Goal: Task Accomplishment & Management: Manage account settings

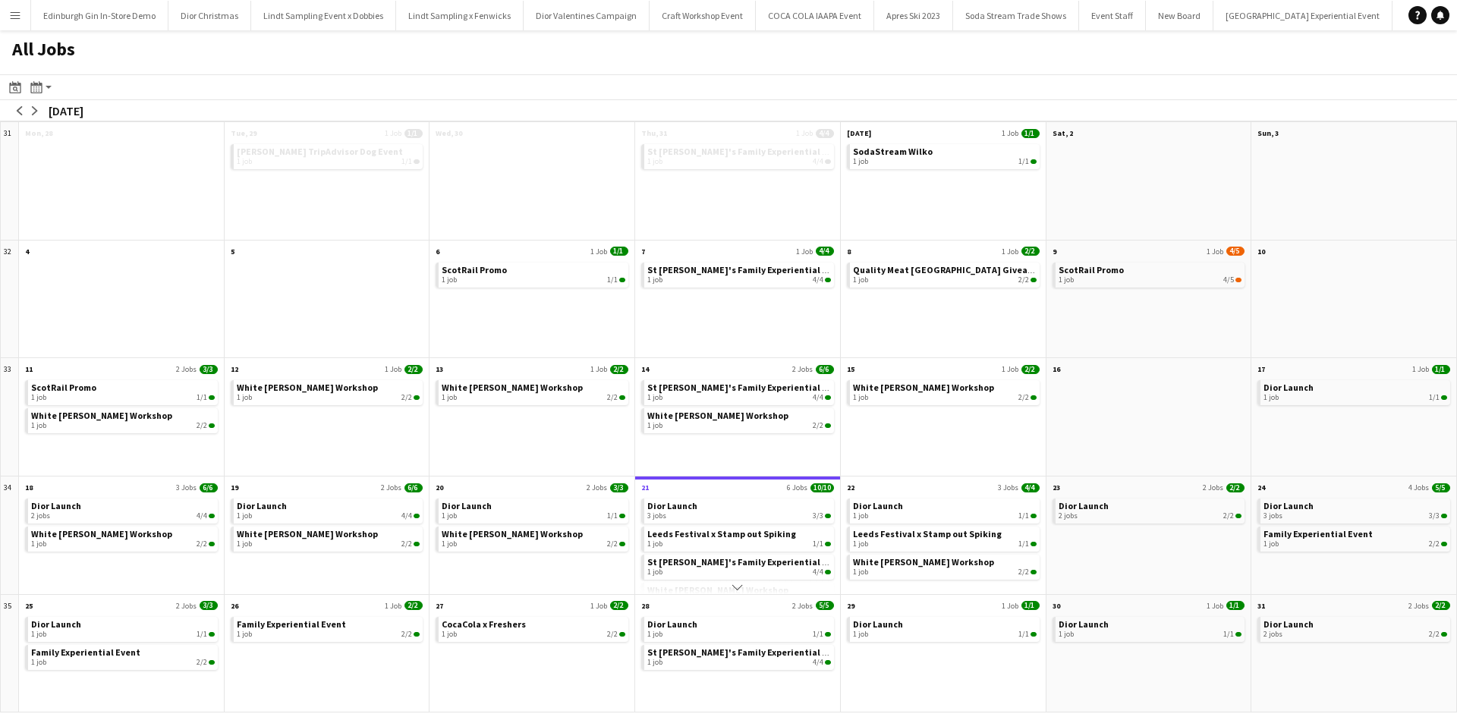
scroll to position [0, 13888]
click at [8, 24] on button "Menu" at bounding box center [15, 15] width 30 height 30
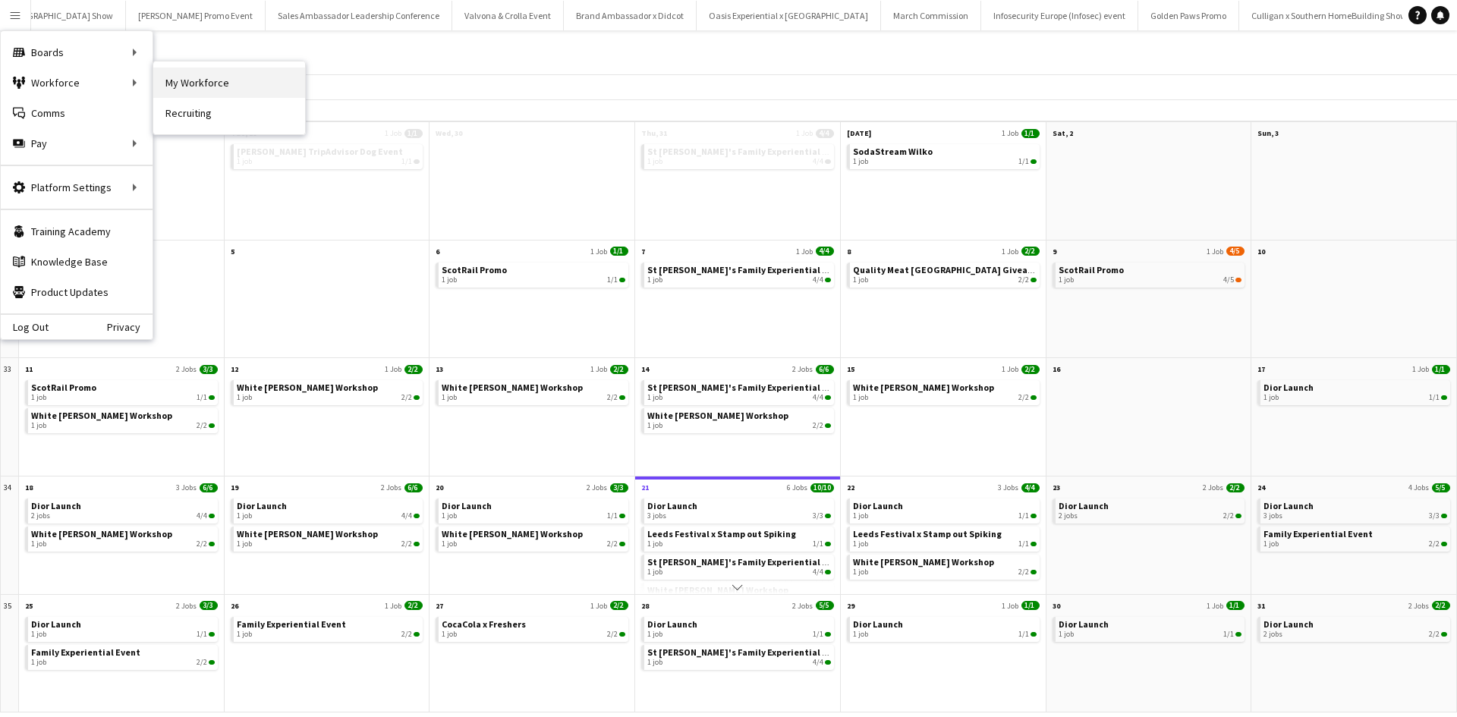
click at [165, 79] on link "My Workforce" at bounding box center [229, 83] width 152 height 30
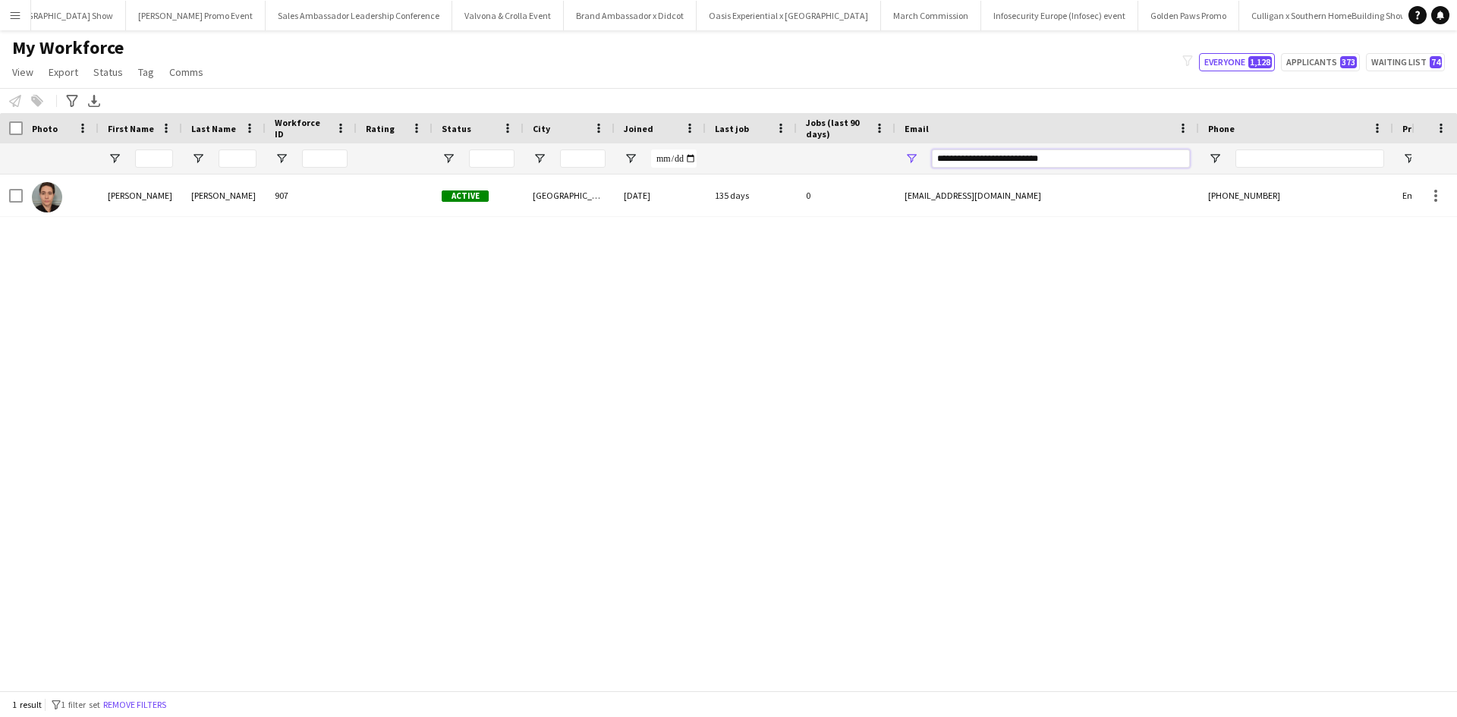
drag, startPoint x: 1113, startPoint y: 159, endPoint x: 896, endPoint y: 162, distance: 217.1
click at [900, 161] on div "**********" at bounding box center [1048, 158] width 304 height 30
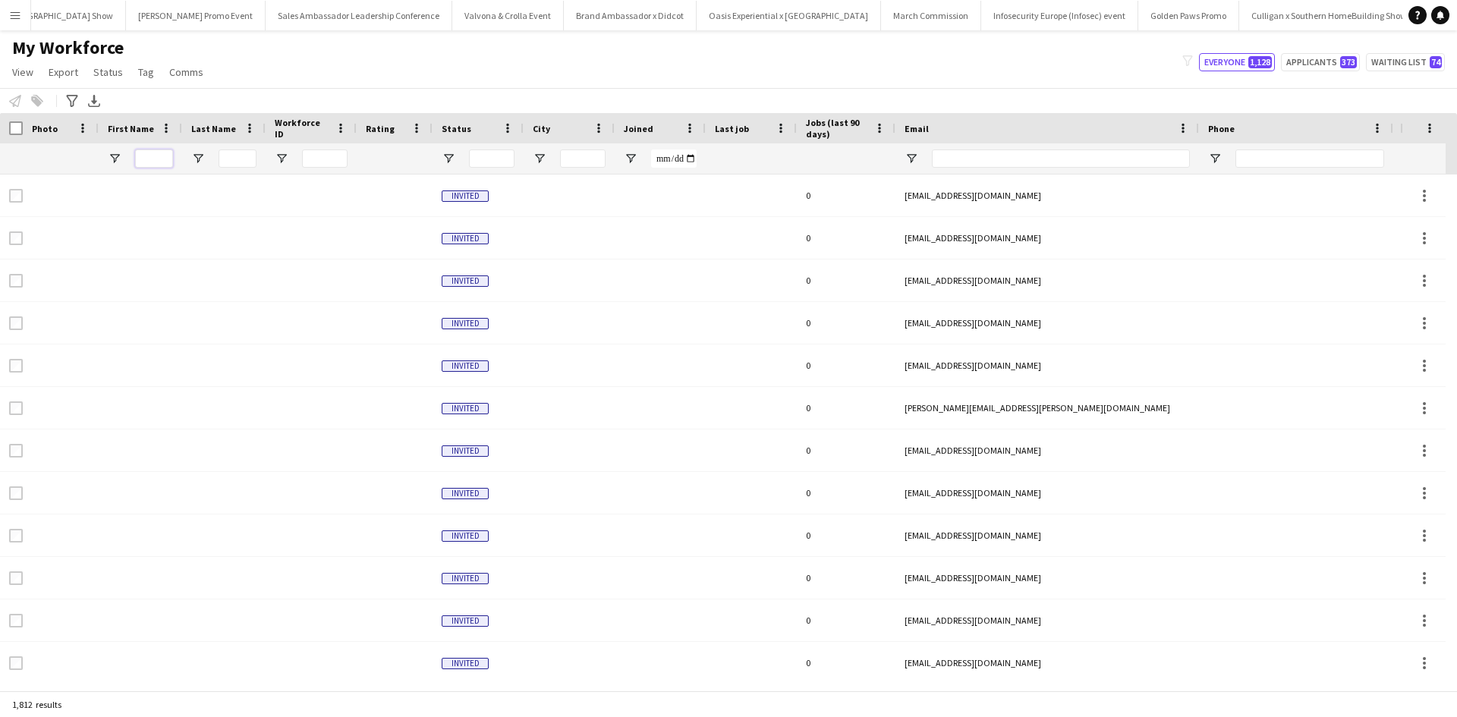
click at [153, 160] on input "First Name Filter Input" at bounding box center [154, 159] width 38 height 18
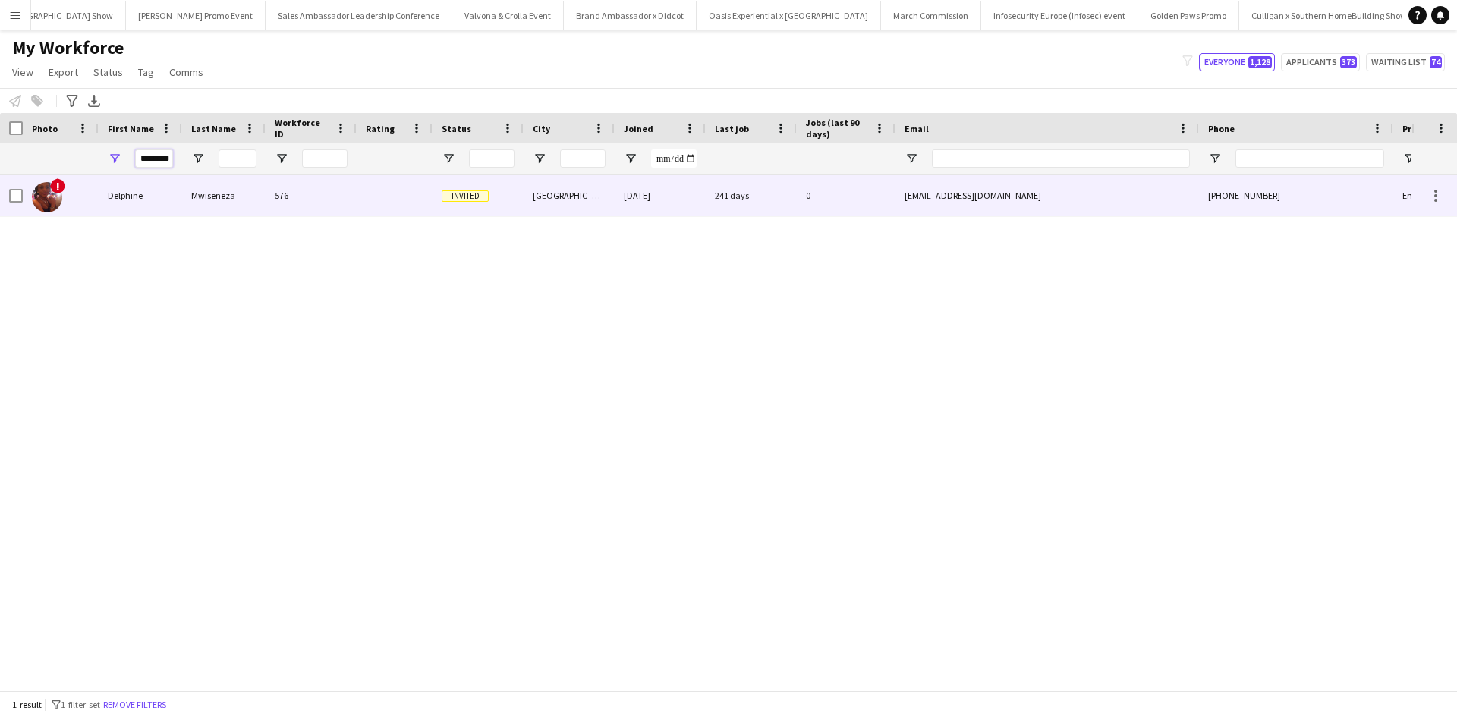
type input "********"
click at [130, 200] on div "Delphine" at bounding box center [140, 196] width 83 height 42
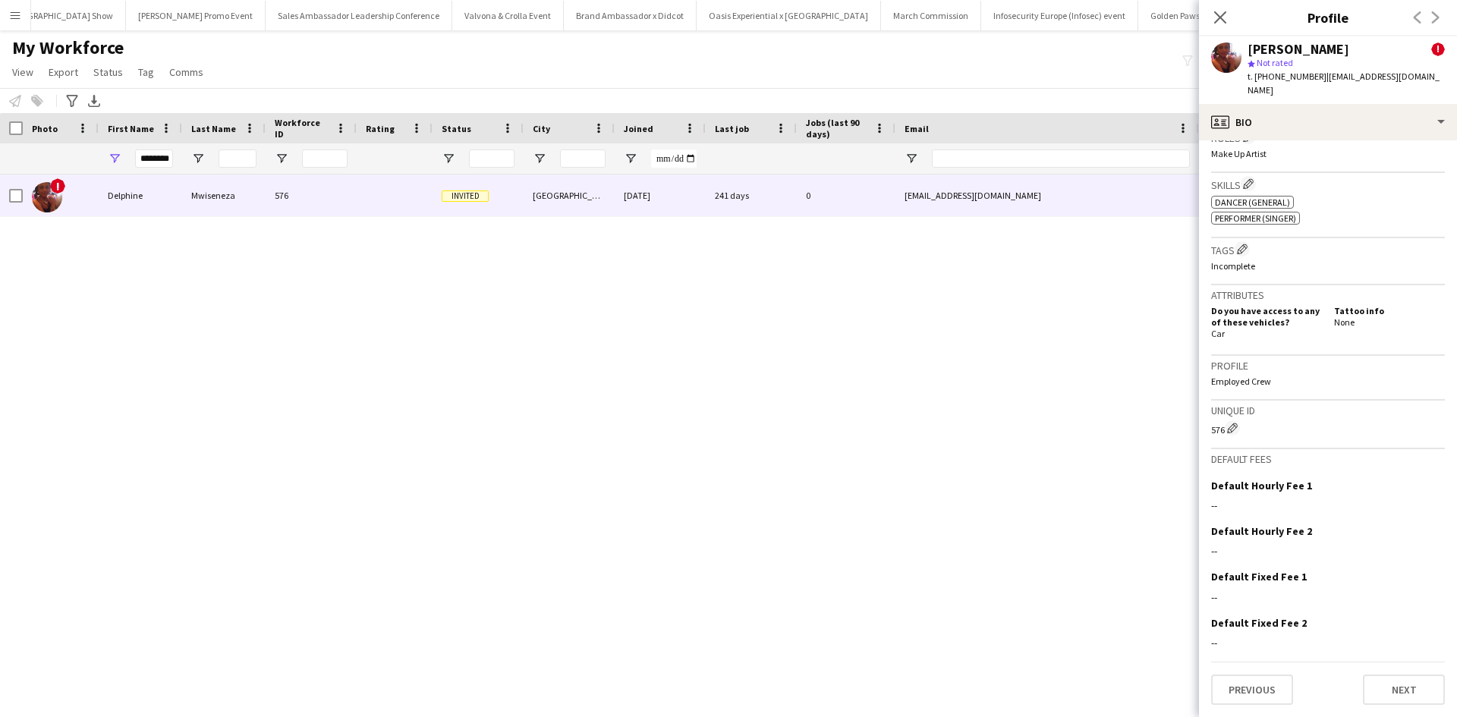
scroll to position [247, 0]
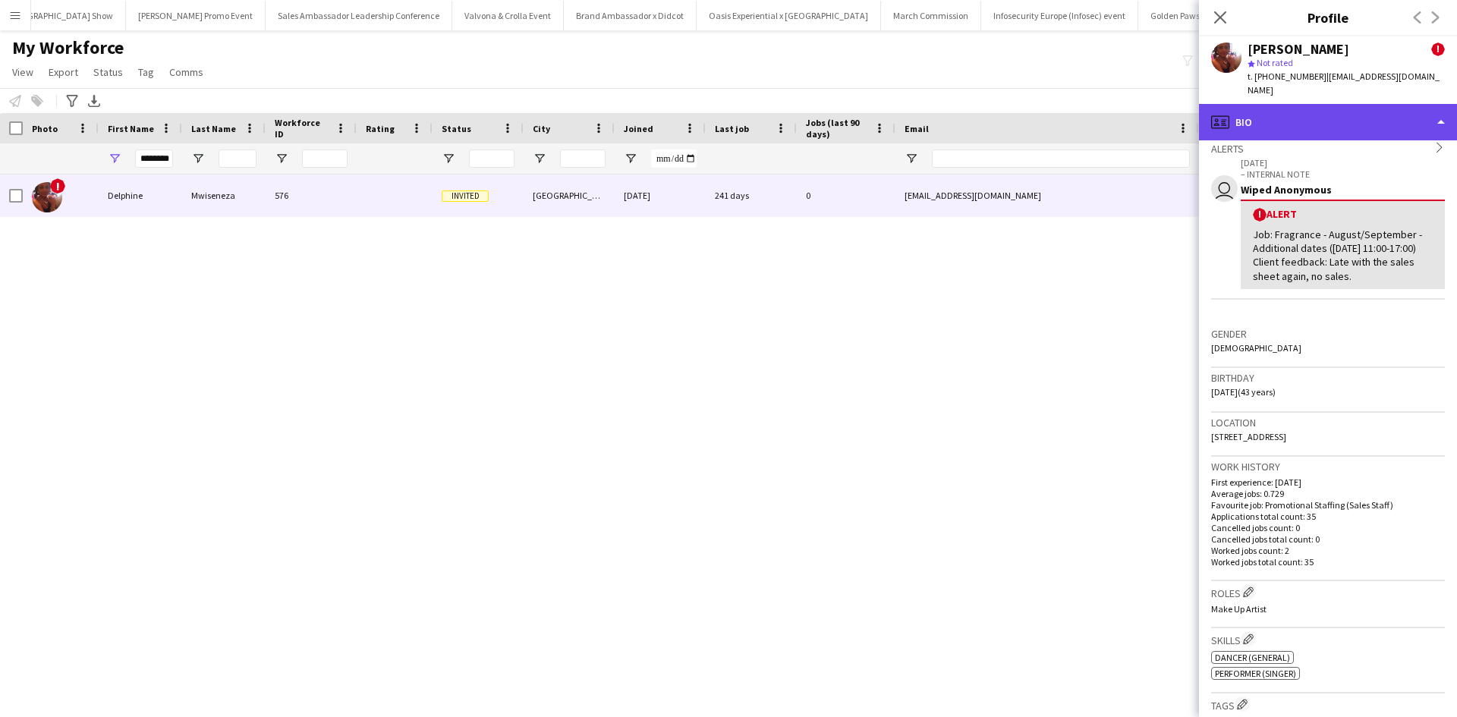
click at [1291, 106] on div "profile Bio" at bounding box center [1328, 122] width 258 height 36
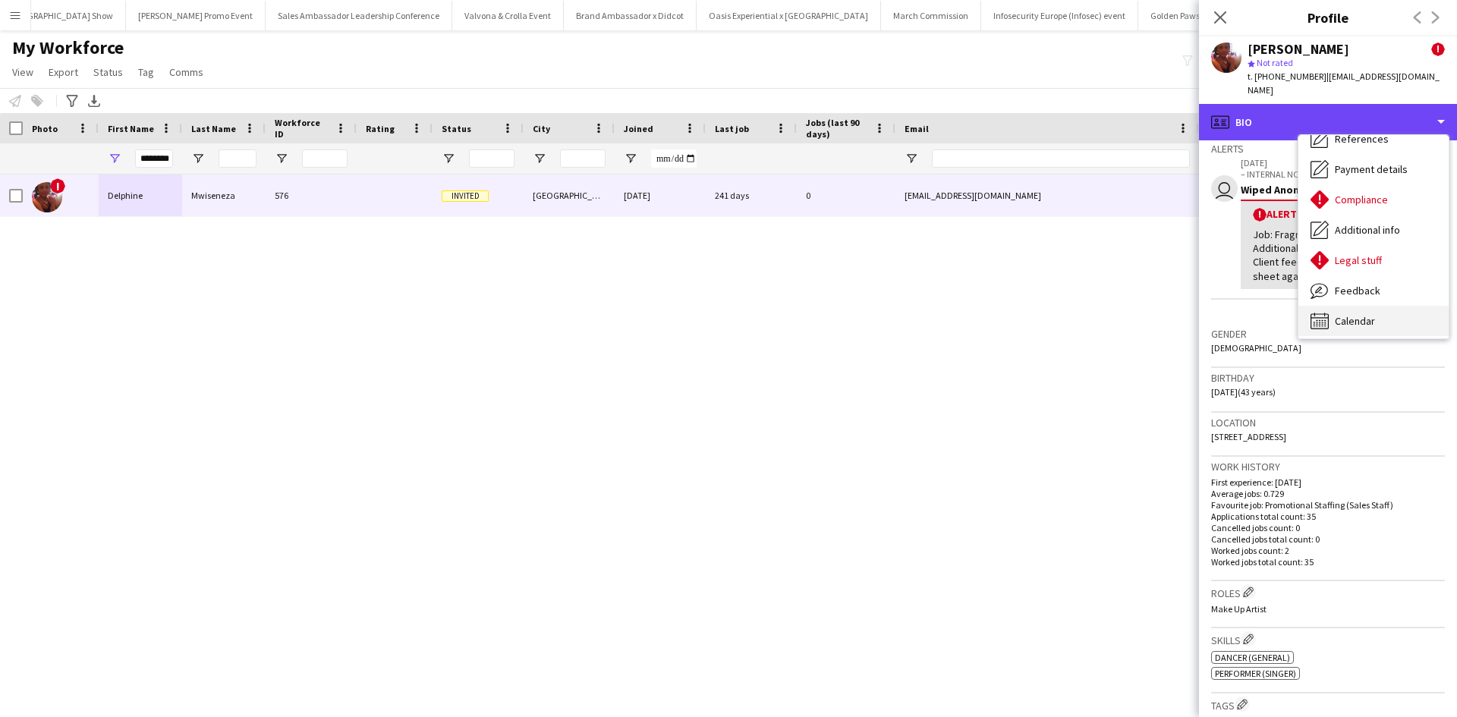
scroll to position [173, 0]
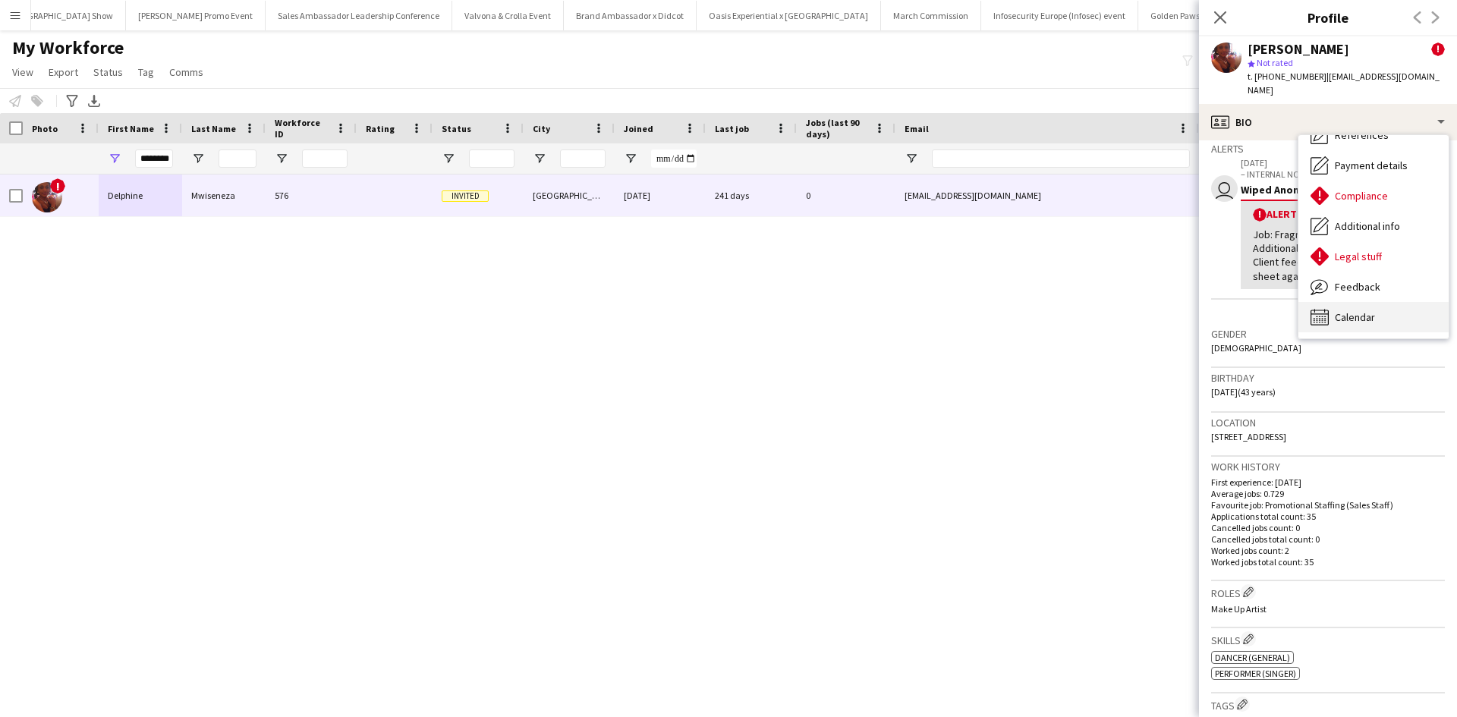
click at [1381, 308] on div "Calendar Calendar" at bounding box center [1374, 317] width 150 height 30
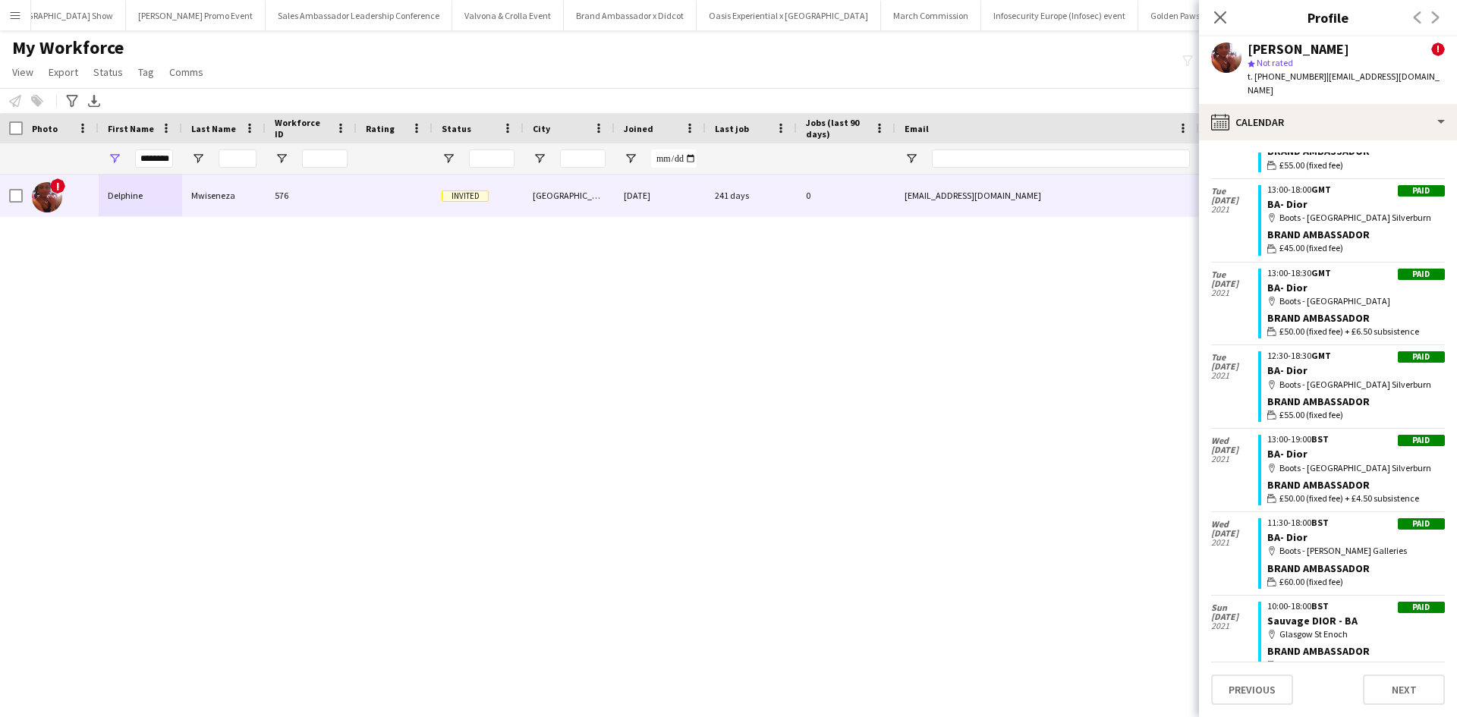
scroll to position [2821, 0]
click at [1226, 22] on icon "Close pop-in" at bounding box center [1220, 17] width 14 height 14
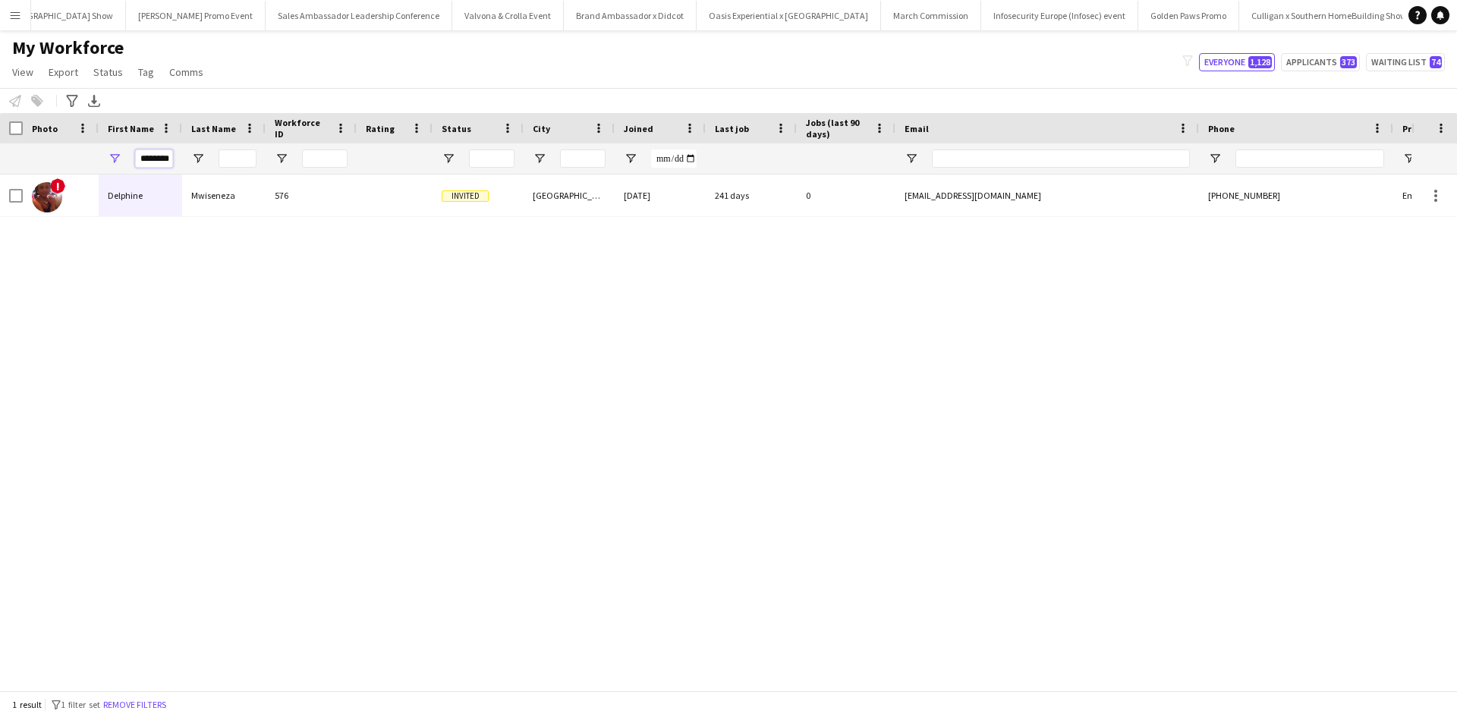
scroll to position [0, 3]
drag, startPoint x: 143, startPoint y: 156, endPoint x: 212, endPoint y: 168, distance: 70.0
click at [211, 168] on div "********" at bounding box center [822, 158] width 1645 height 30
click at [212, 168] on div at bounding box center [223, 158] width 83 height 30
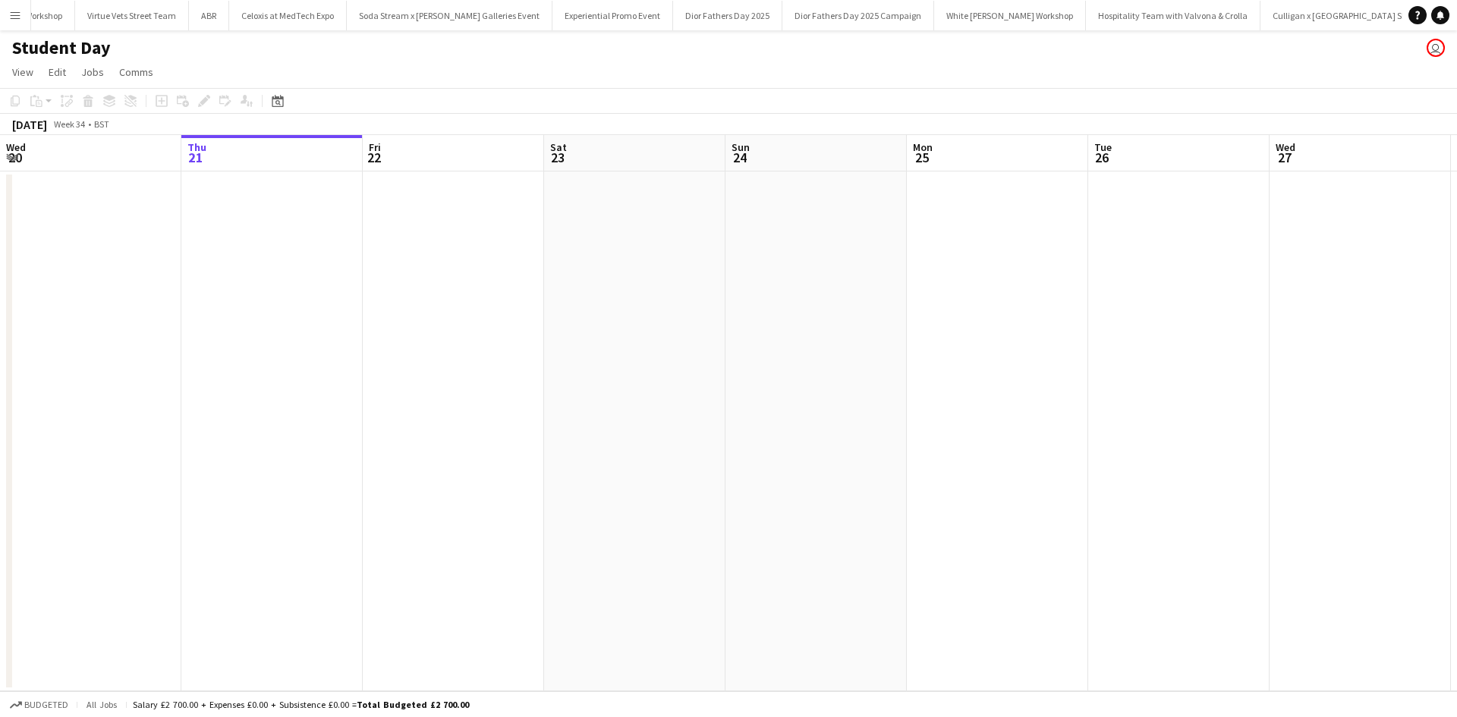
scroll to position [0, 13828]
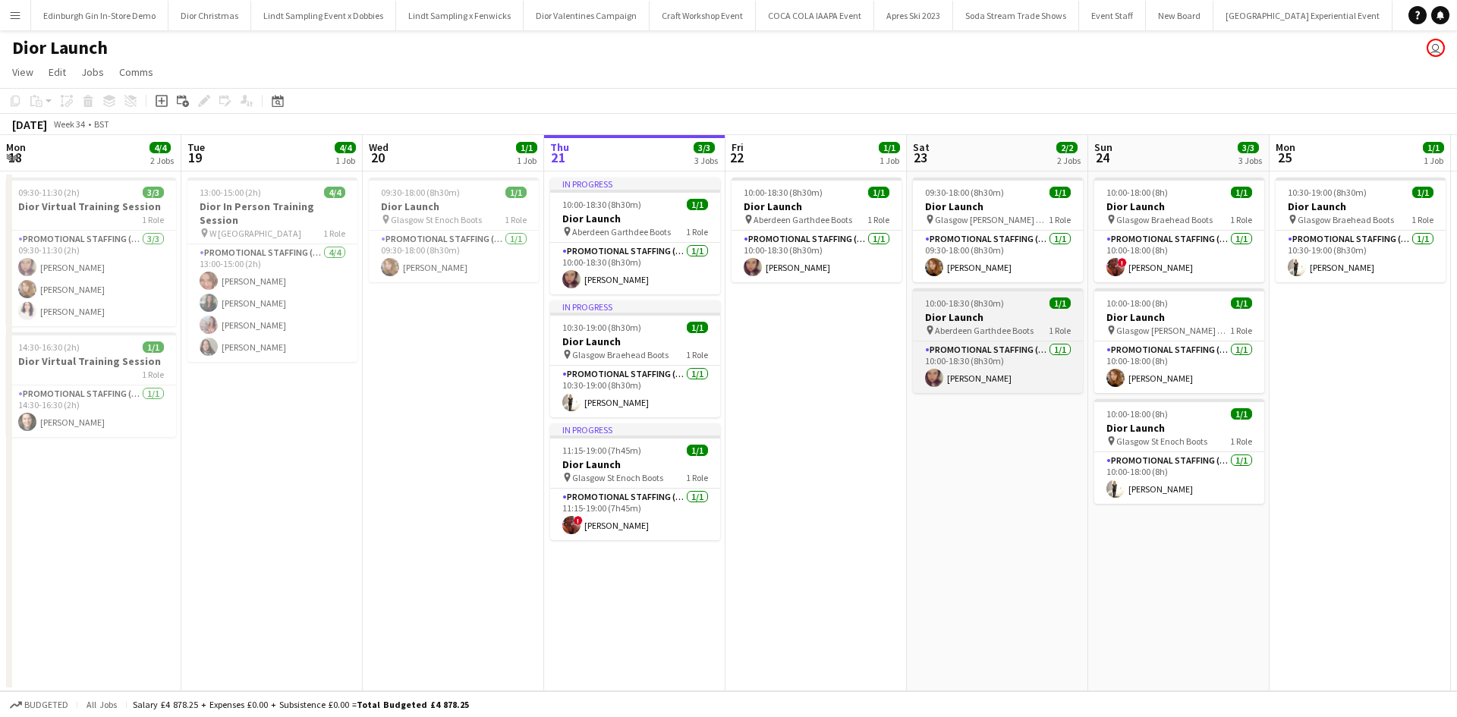
scroll to position [0, 363]
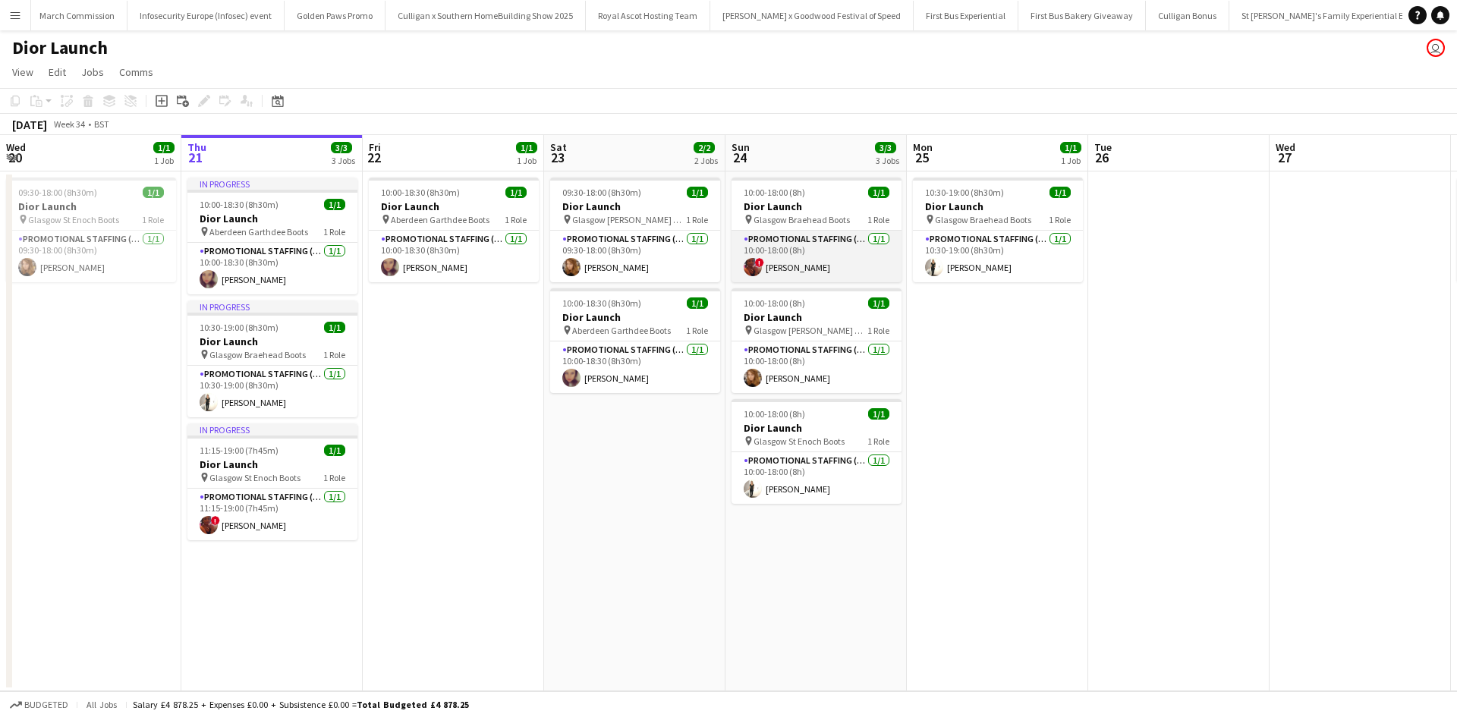
click at [785, 269] on app-card-role "Promotional Staffing (Sales Staff) 1/1 10:00-18:00 (8h) ! Delphine Mwiseneza" at bounding box center [817, 257] width 170 height 52
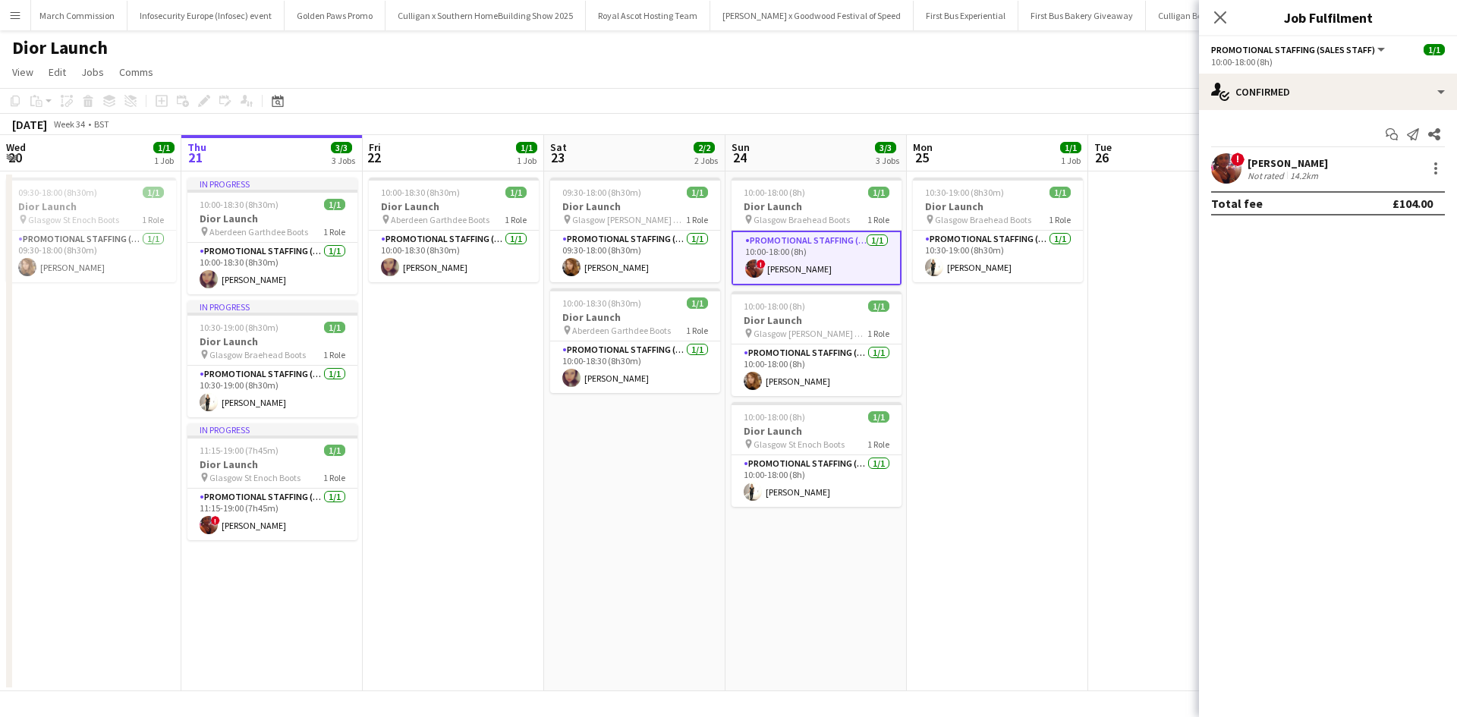
drag, startPoint x: 1410, startPoint y: 2, endPoint x: 1456, endPoint y: -36, distance: 59.9
click at [1456, 0] on html "Menu Boards Boards Boards All jobs Status Workforce Workforce My Workforce Recr…" at bounding box center [728, 358] width 1457 height 717
click at [1138, 51] on div "Dior Launch user" at bounding box center [728, 44] width 1457 height 29
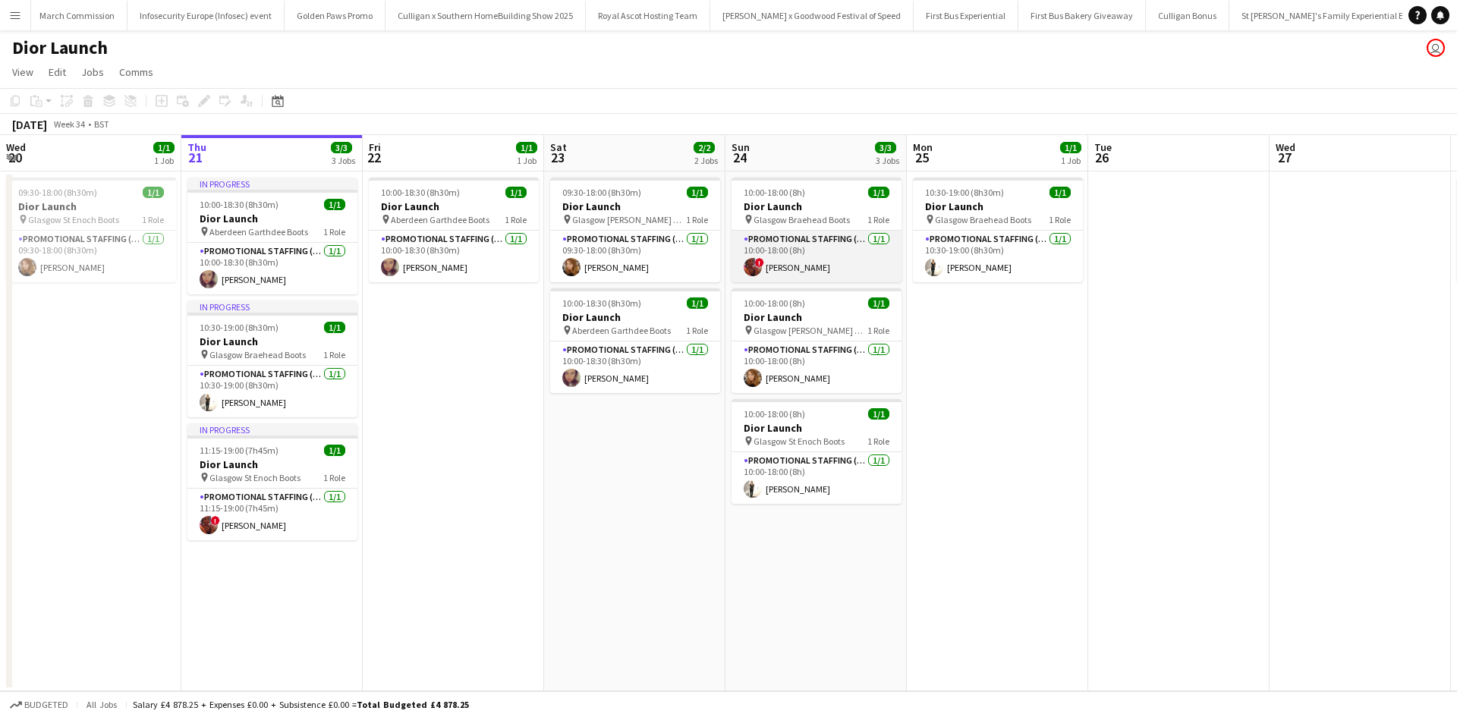
click at [826, 265] on app-card-role "Promotional Staffing (Sales Staff) 1/1 10:00-18:00 (8h) ! Delphine Mwiseneza" at bounding box center [817, 257] width 170 height 52
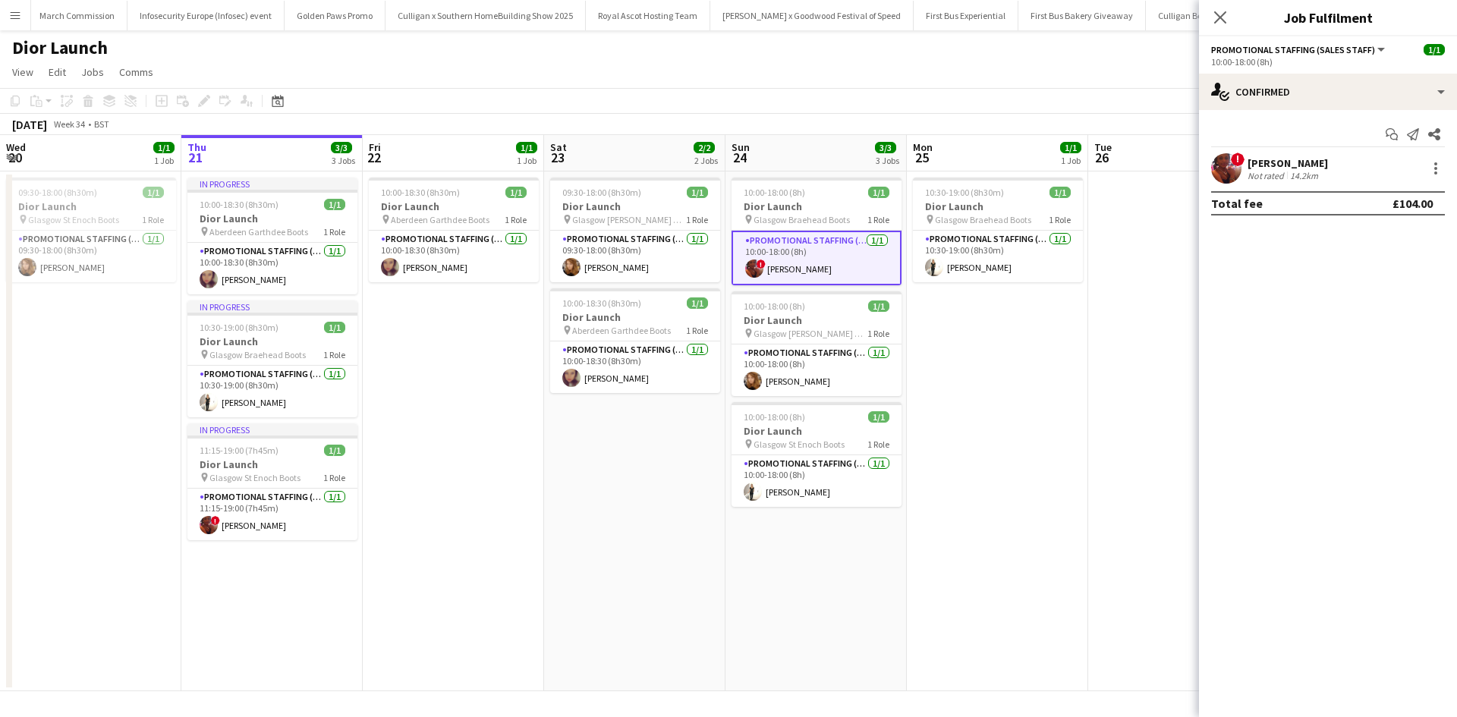
click at [1275, 167] on div "Delphine Mwiseneza" at bounding box center [1288, 163] width 80 height 14
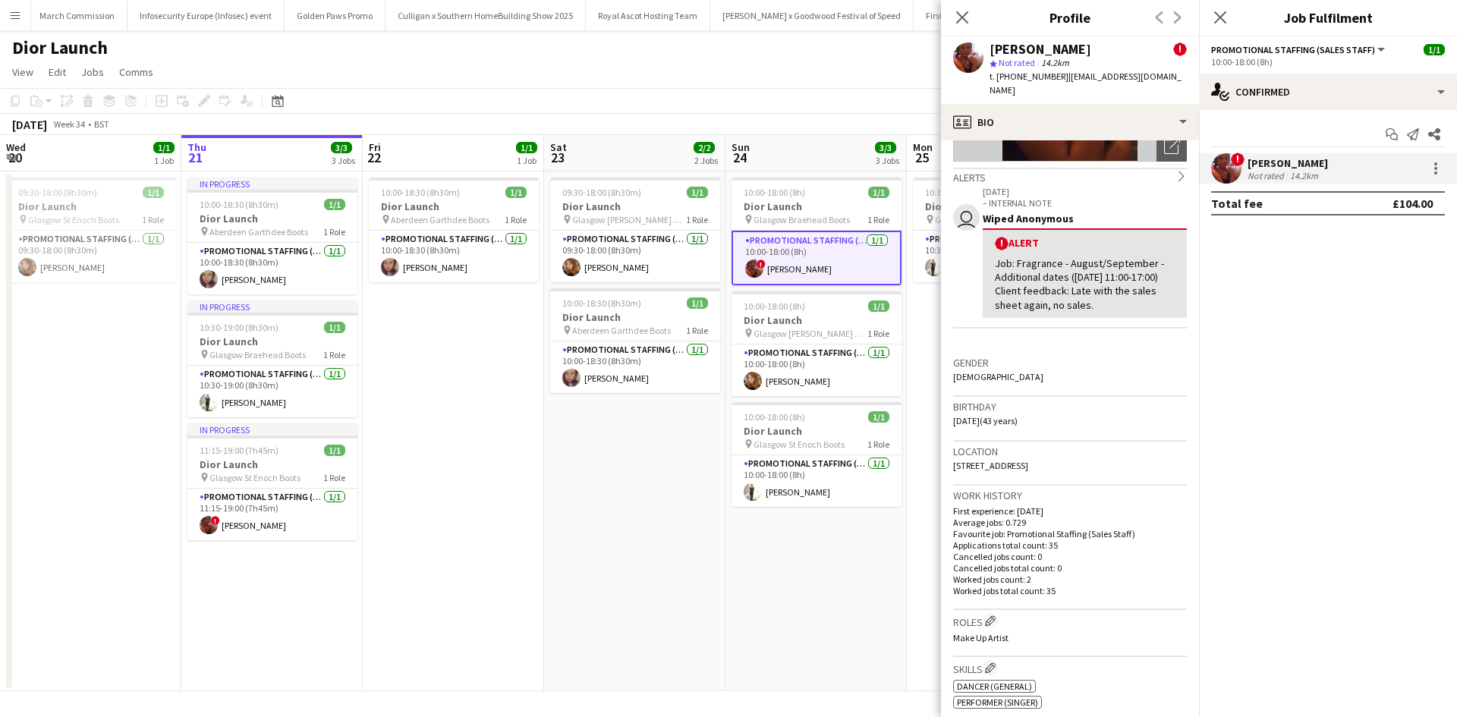
scroll to position [228, 0]
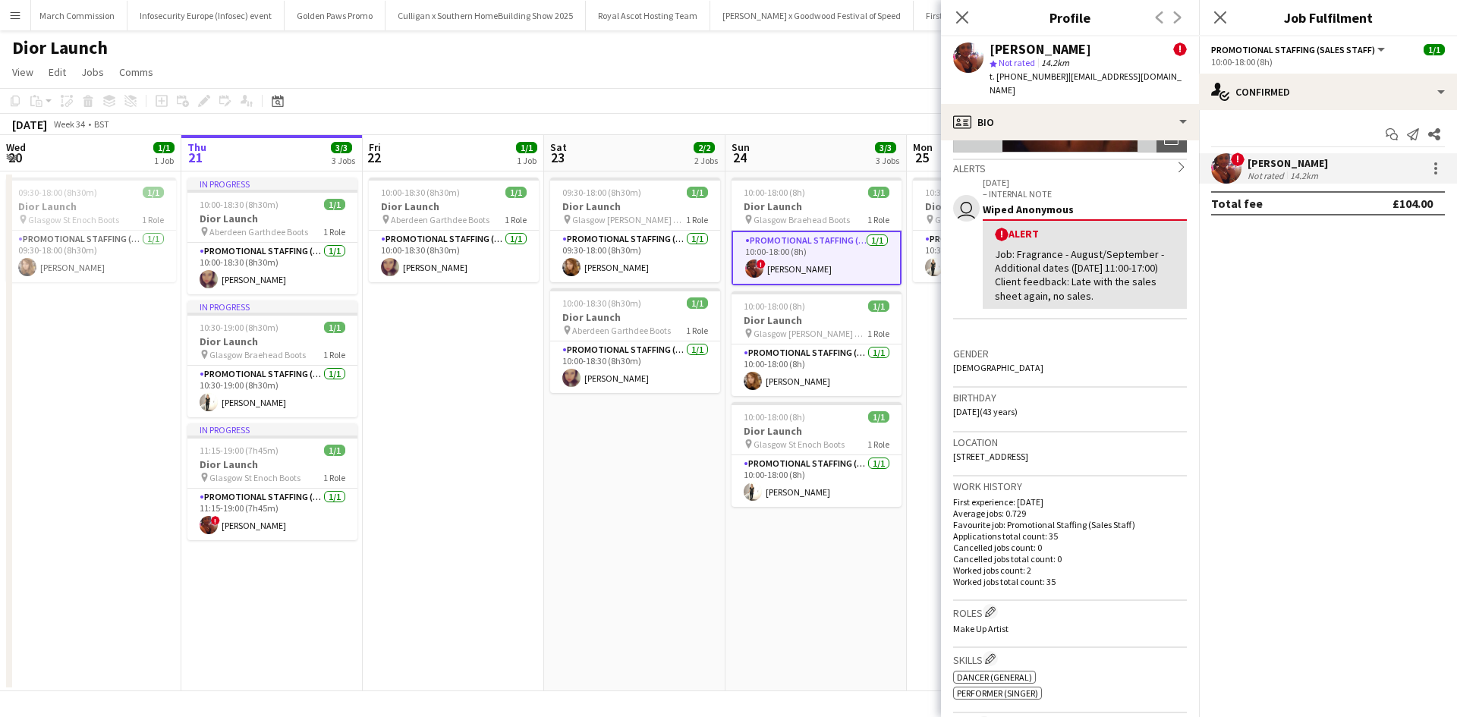
drag, startPoint x: 1119, startPoint y: 457, endPoint x: 954, endPoint y: 459, distance: 165.5
click at [954, 459] on div "Location 5 c, Grovepark gardens, Glasgow, G20 7JB" at bounding box center [1070, 455] width 234 height 44
copy span "5 c, Grovepark gardens, Glasgow, G20 7JB"
click at [727, 634] on app-date-cell "10:00-18:00 (8h) 1/1 Dior Launch pin Glasgow Braehead Boots 1 Role Promotional …" at bounding box center [816, 432] width 181 height 520
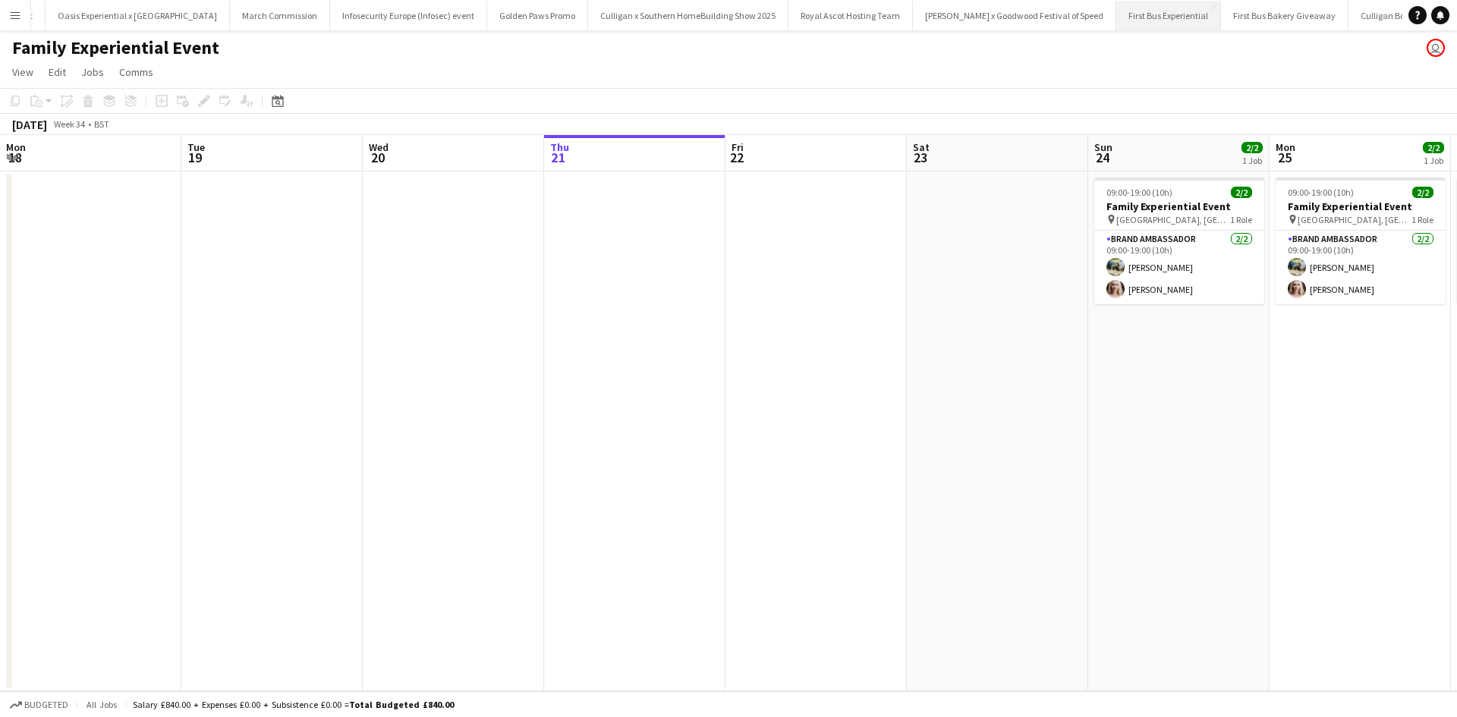
scroll to position [0, 363]
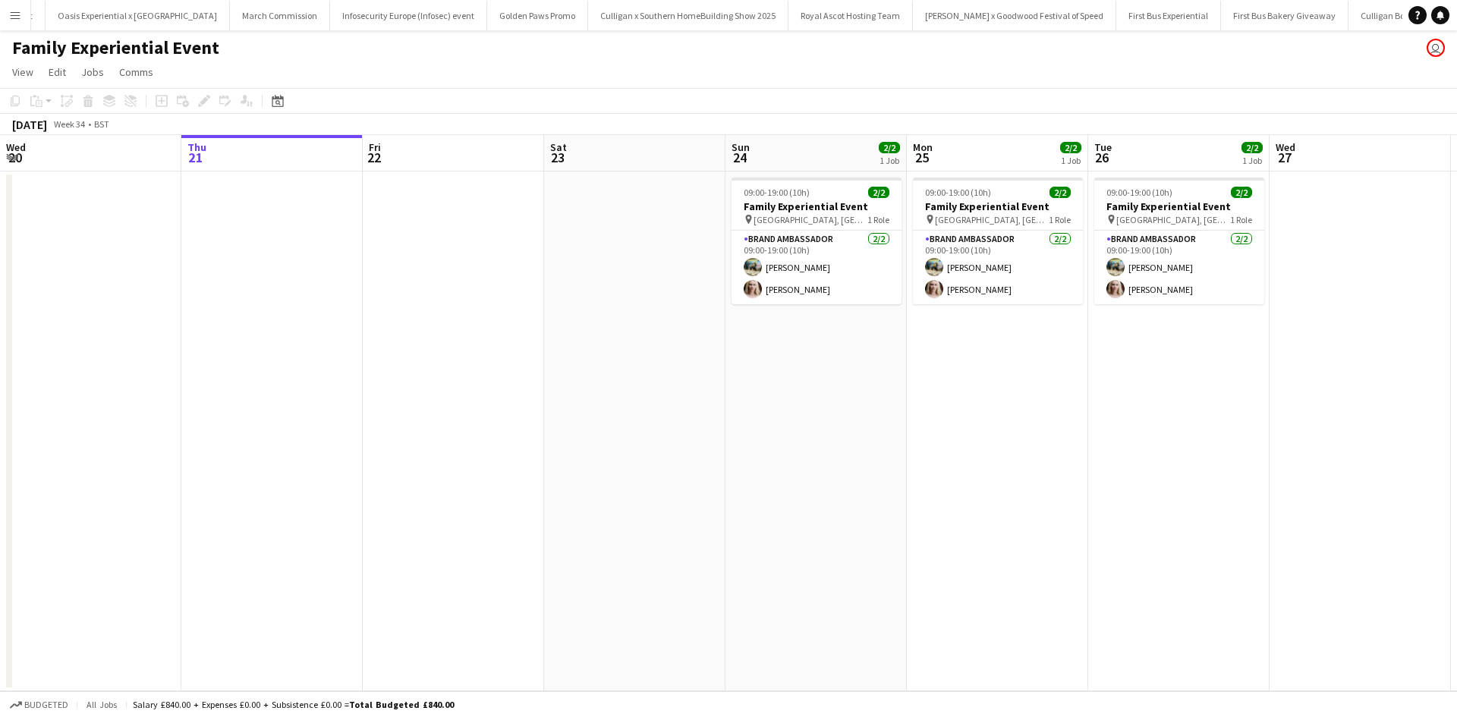
click at [20, 14] on app-icon "Menu" at bounding box center [15, 15] width 12 height 12
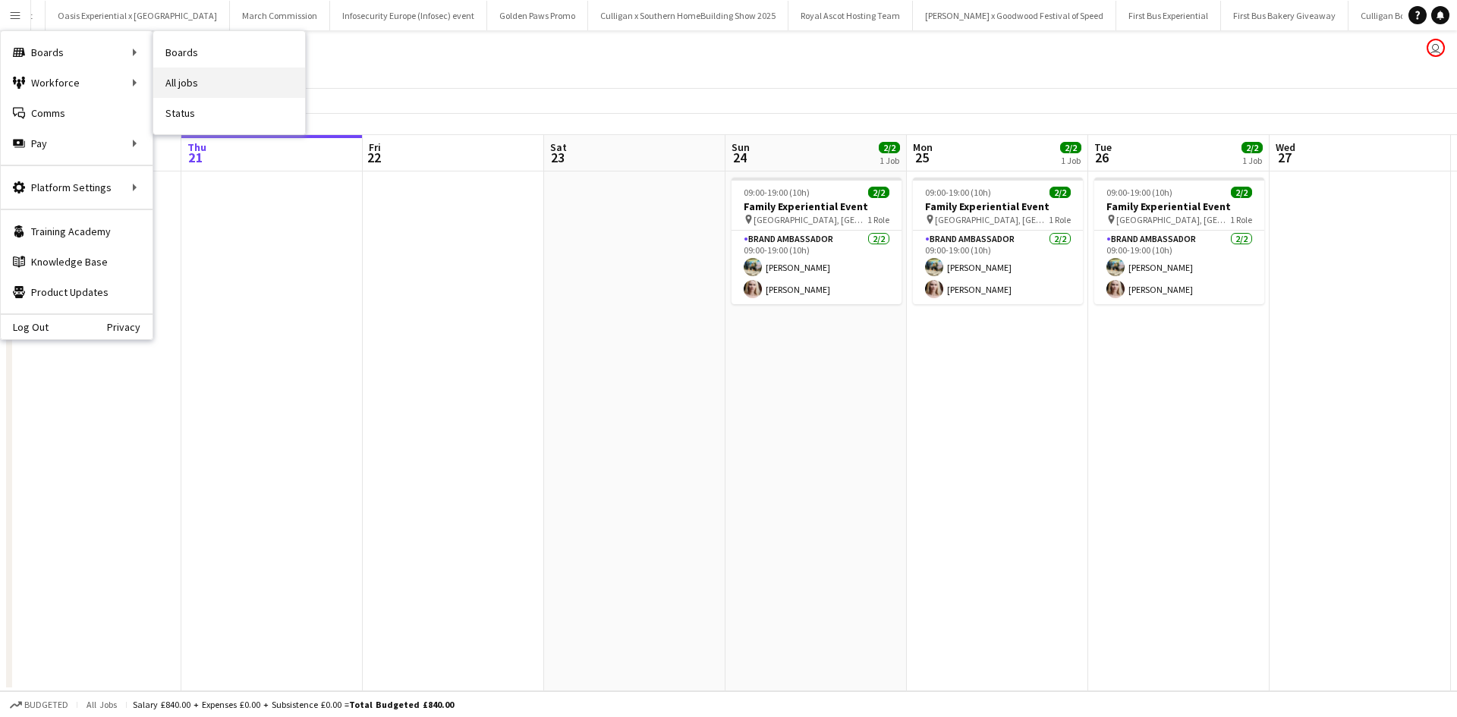
click at [241, 89] on link "All jobs" at bounding box center [229, 83] width 152 height 30
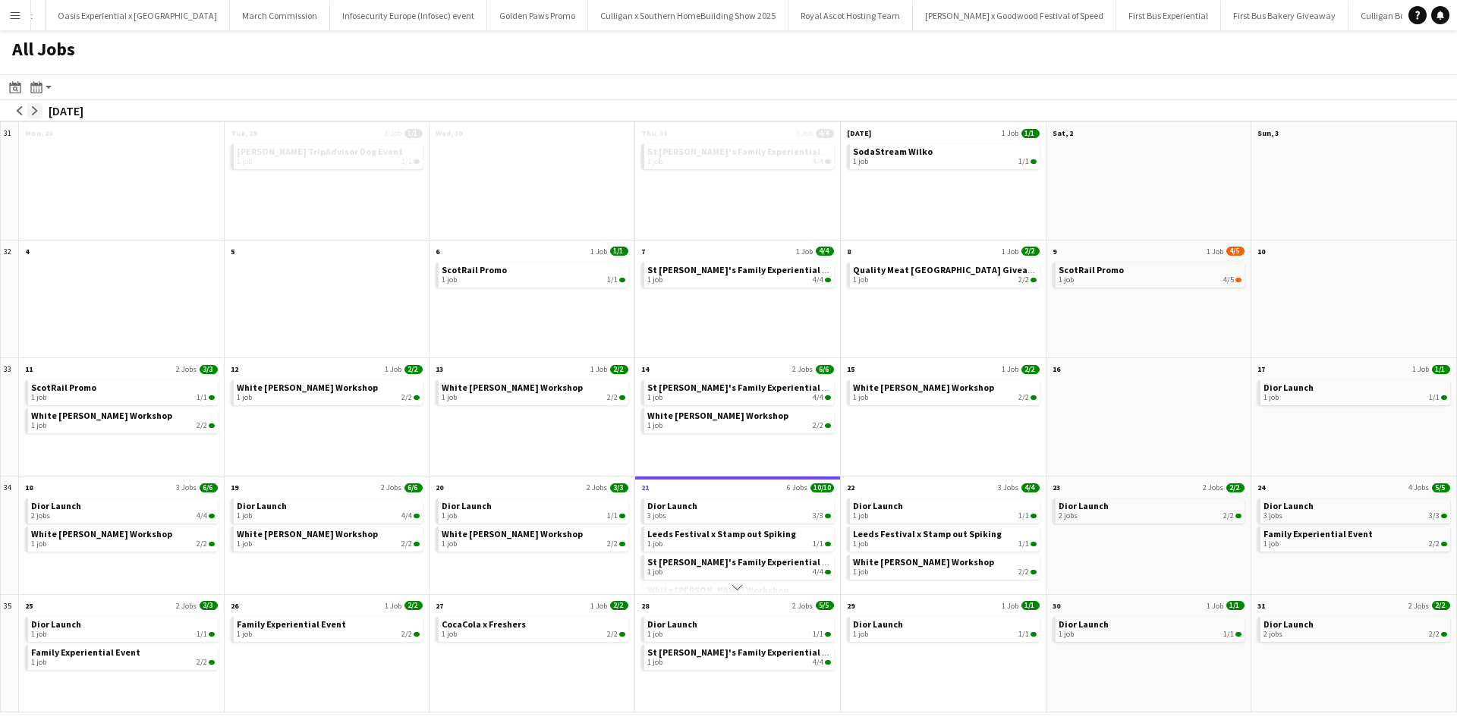
click at [34, 112] on app-icon "arrow-right" at bounding box center [34, 110] width 9 height 9
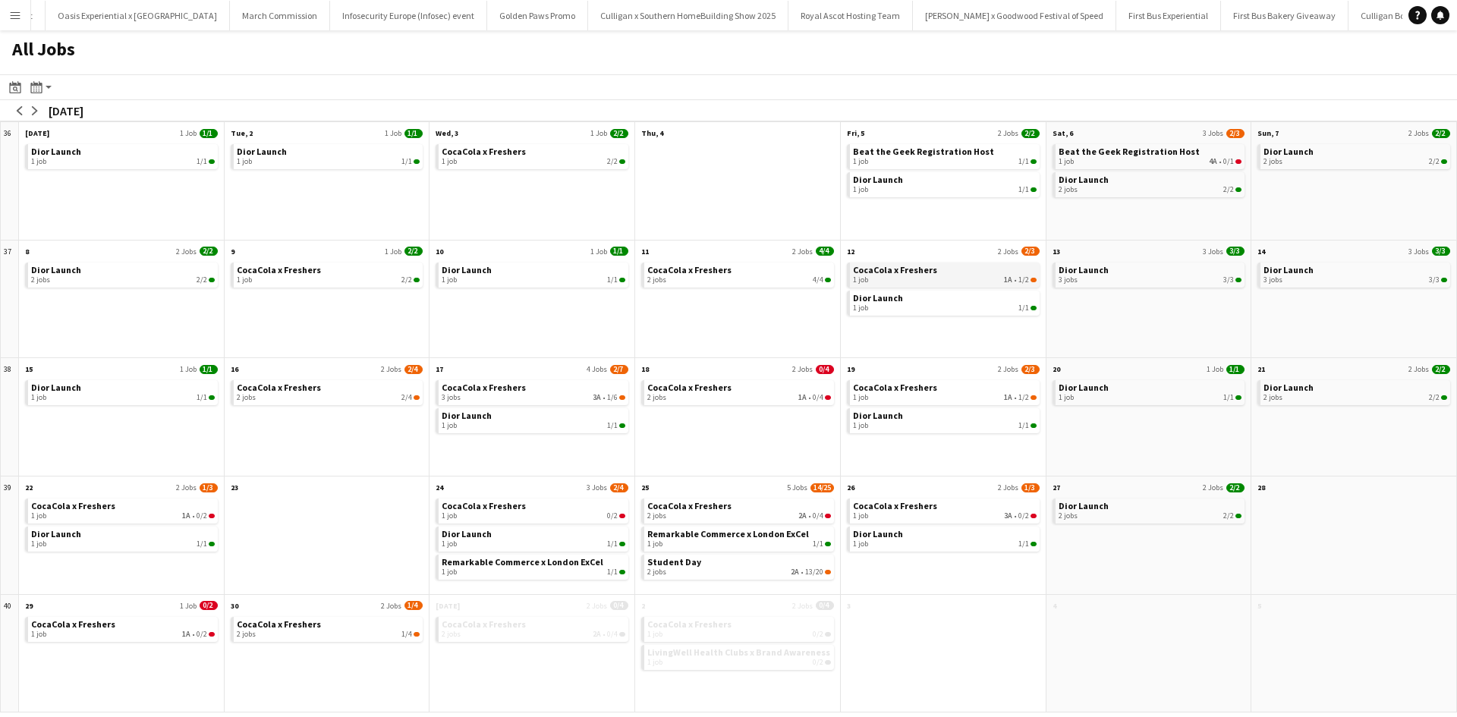
click at [924, 273] on span "CocaCola x Freshers" at bounding box center [895, 269] width 84 height 11
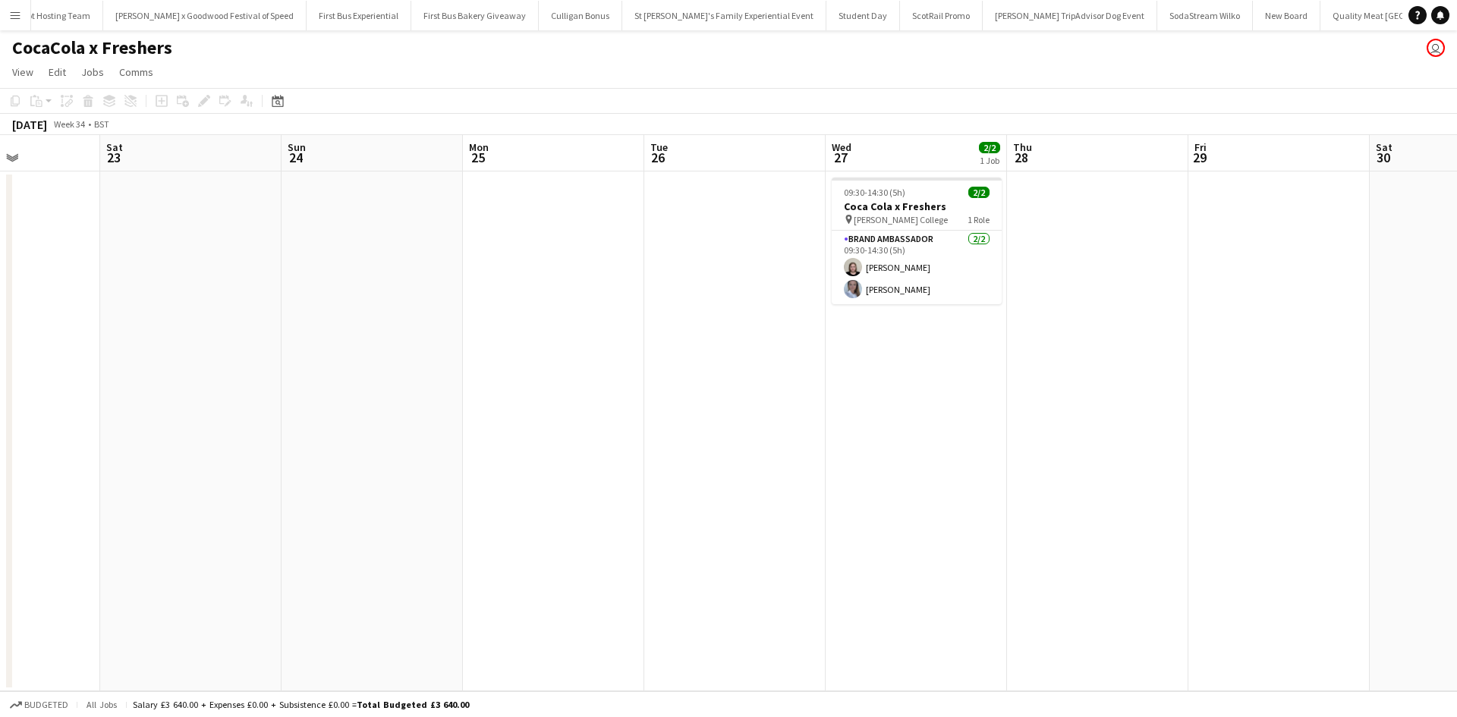
drag, startPoint x: 1261, startPoint y: 464, endPoint x: 342, endPoint y: 367, distance: 924.9
click at [350, 368] on app-calendar-viewport "Wed 20 Thu 21 Fri 22 Sat 23 Sun 24 Mon 25 Tue 26 Wed 27 2/2 1 Job Thu 28 Fri 29…" at bounding box center [728, 413] width 1457 height 556
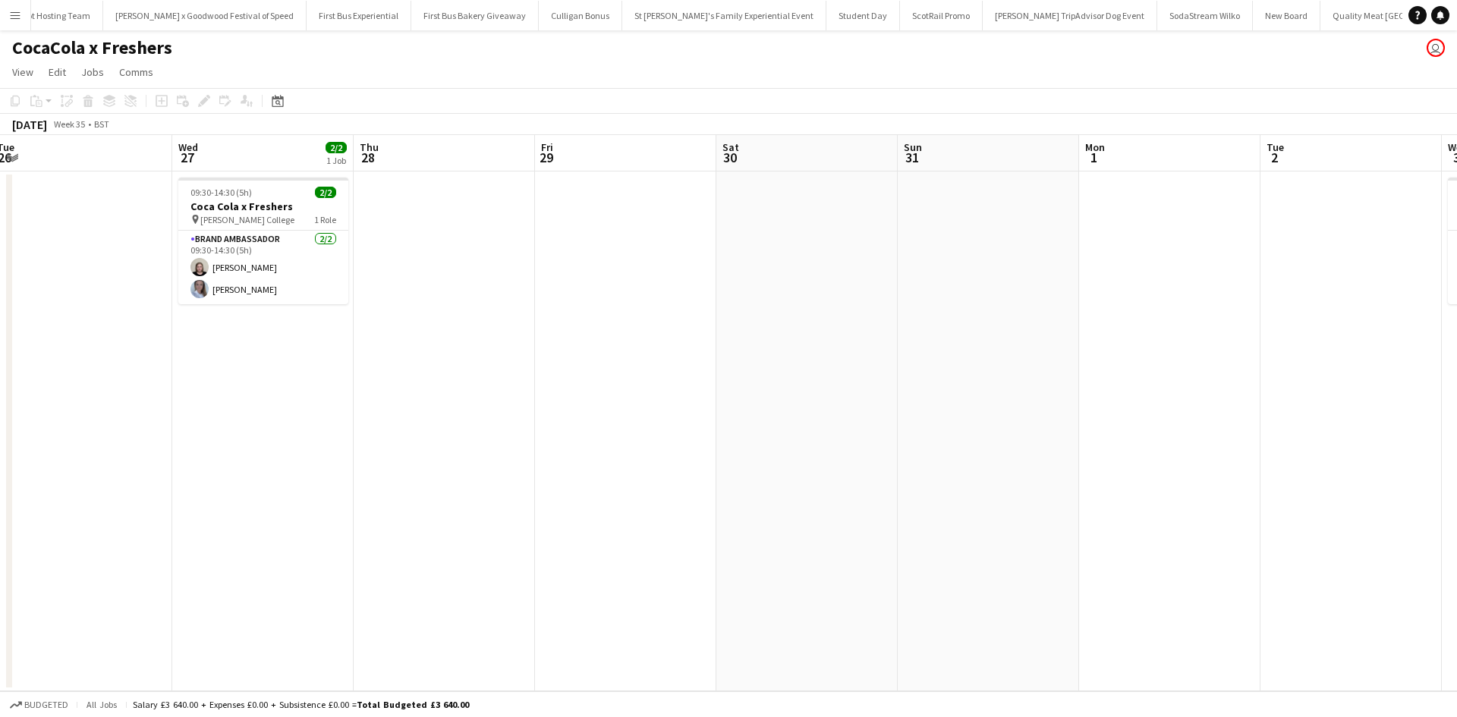
drag, startPoint x: 1035, startPoint y: 461, endPoint x: 247, endPoint y: 379, distance: 792.8
click at [254, 380] on app-calendar-viewport "Fri 22 Sat 23 Sun 24 Mon 25 Tue 26 Wed 27 2/2 1 Job Thu 28 Fri 29 Sat 30 Sun 31…" at bounding box center [728, 413] width 1457 height 556
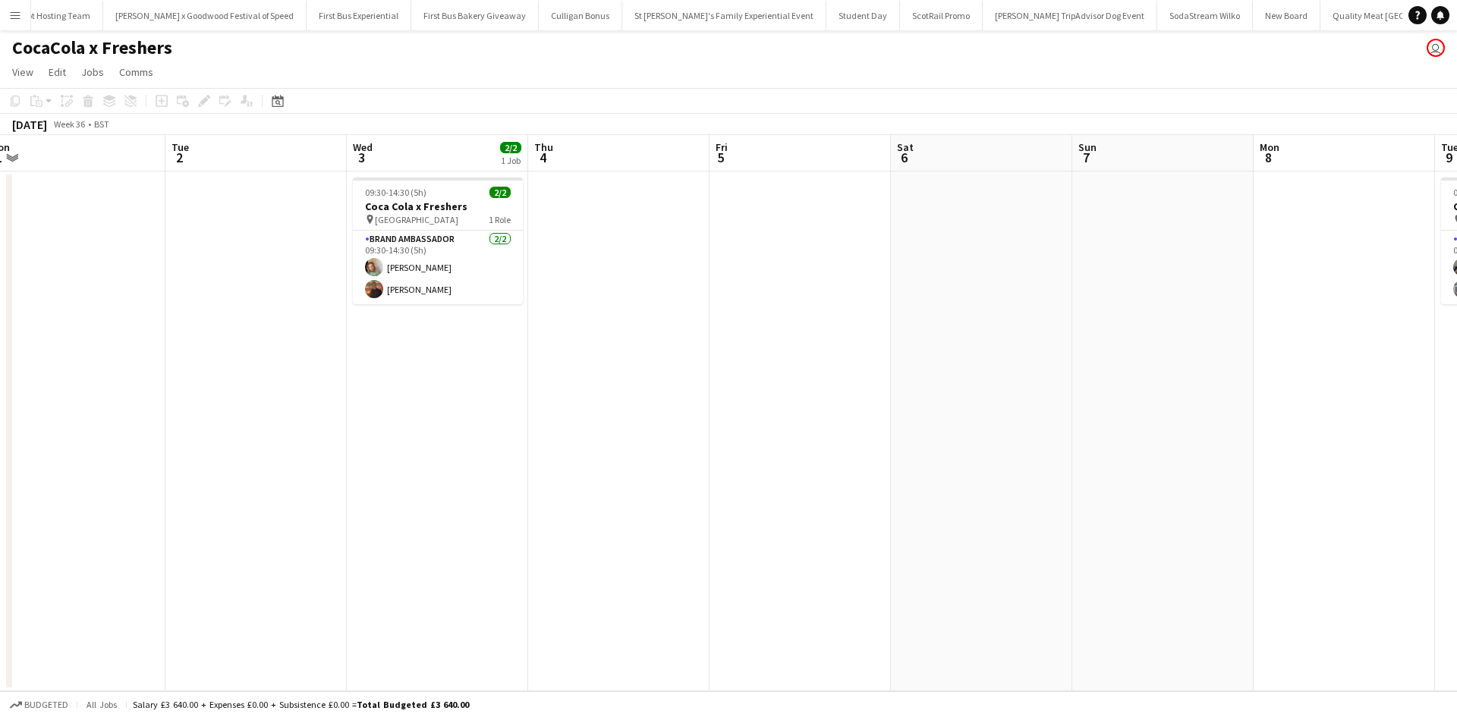
drag, startPoint x: 1198, startPoint y: 485, endPoint x: 312, endPoint y: 391, distance: 891.4
click at [323, 392] on app-calendar-viewport "Fri 29 Sat 30 Sun 31 Mon 1 Tue 2 Wed 3 2/2 1 Job Thu 4 Fri 5 Sat 6 Sun 7 Mon 8 …" at bounding box center [728, 413] width 1457 height 556
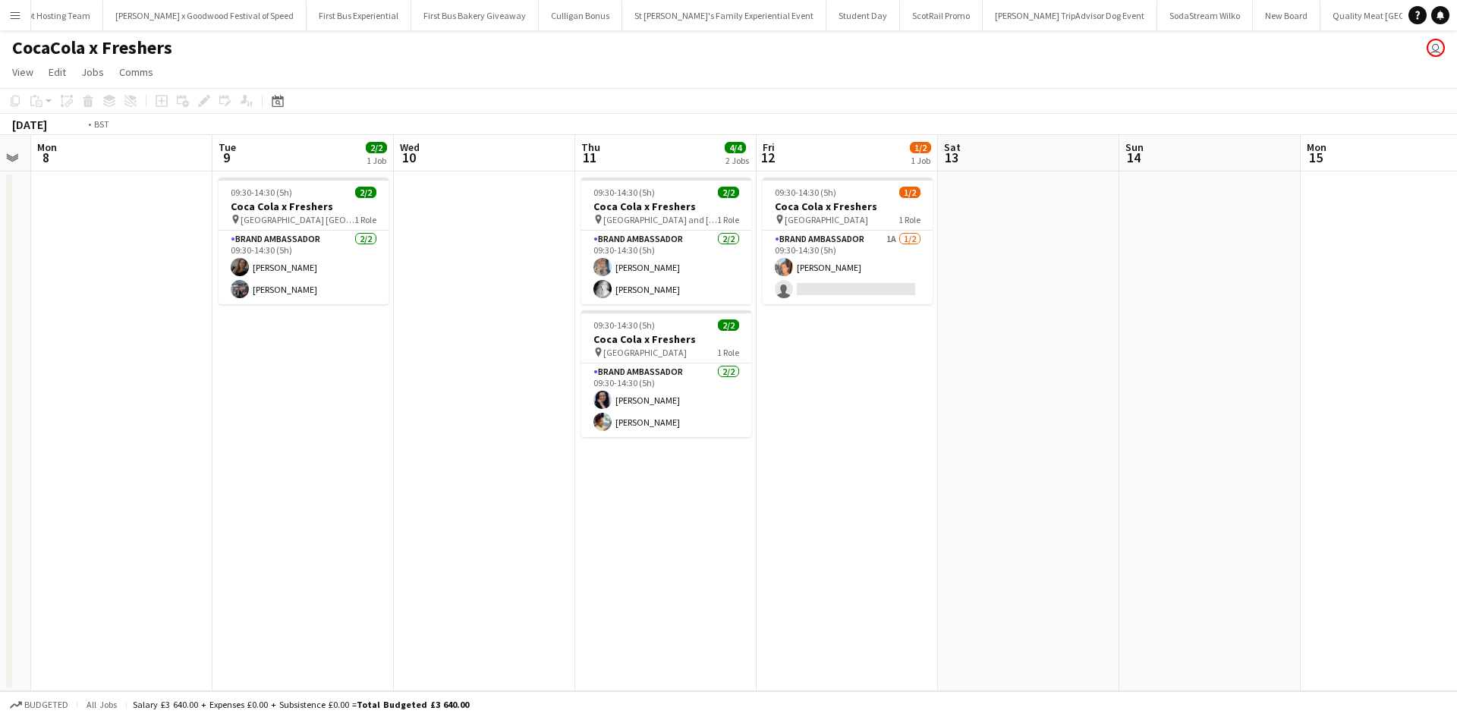
drag, startPoint x: 1312, startPoint y: 523, endPoint x: 269, endPoint y: 364, distance: 1054.8
click at [298, 374] on app-calendar-viewport "Fri 5 Sat 6 Sun 7 Mon 8 Tue 9 2/2 1 Job Wed 10 Thu 11 4/4 2 Jobs Fri 12 1/2 1 J…" at bounding box center [728, 413] width 1457 height 556
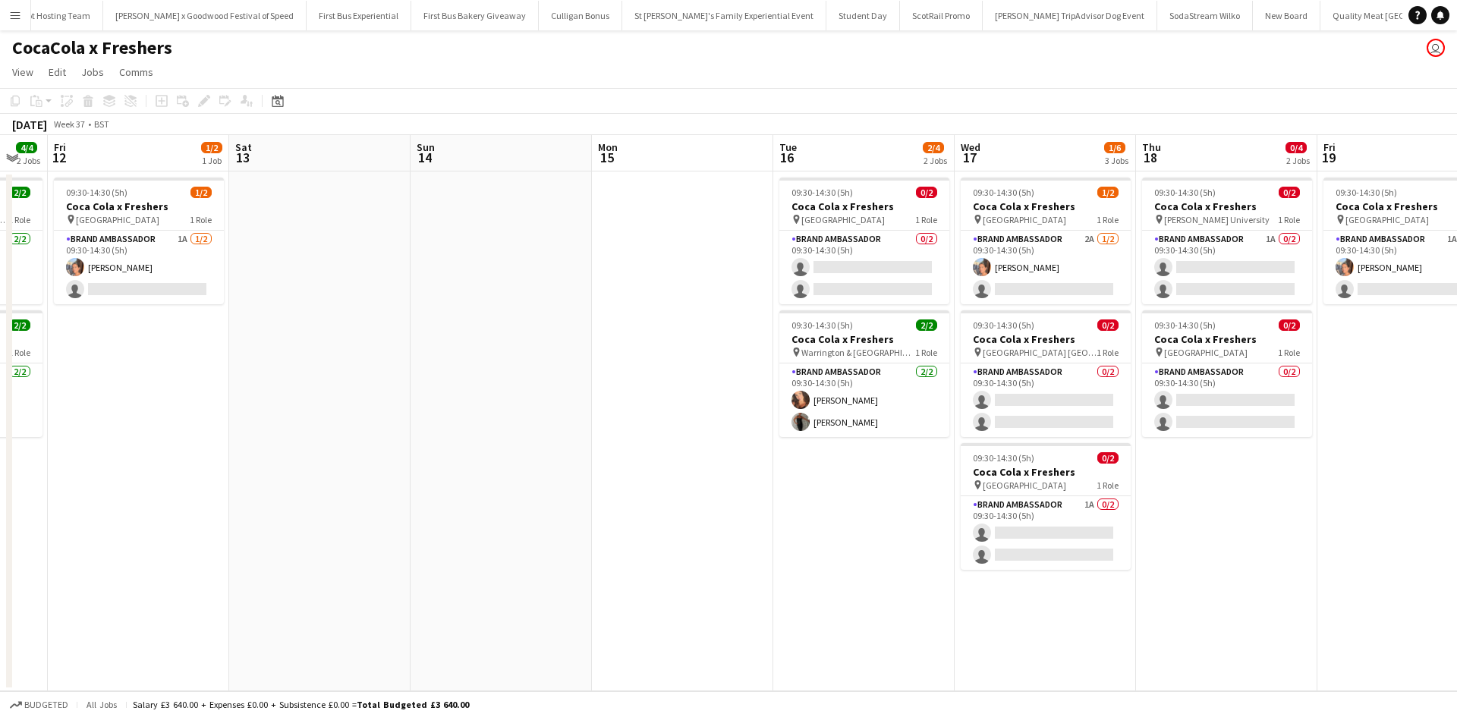
drag, startPoint x: 1018, startPoint y: 458, endPoint x: 345, endPoint y: 383, distance: 678.0
click at [351, 386] on app-calendar-viewport "Tue 9 2/2 1 Job Wed 10 Thu 11 4/4 2 Jobs Fri 12 1/2 1 Job Sat 13 Sun 14 Mon 15 …" at bounding box center [728, 413] width 1457 height 556
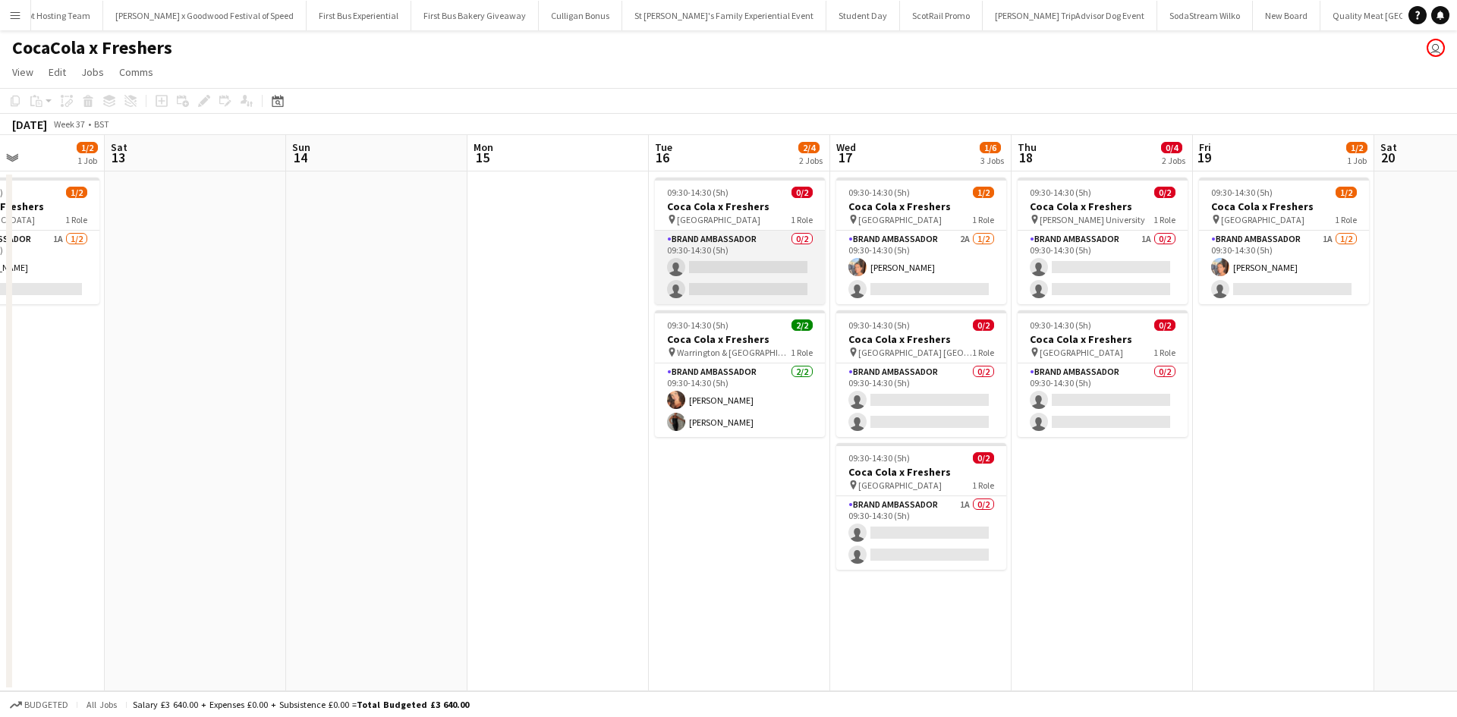
click at [780, 247] on app-card-role "Brand Ambassador 0/2 09:30-14:30 (5h) single-neutral-actions single-neutral-act…" at bounding box center [740, 268] width 170 height 74
click at [779, 255] on app-card-role "Brand Ambassador 0/2 09:30-14:30 (5h) single-neutral-actions single-neutral-act…" at bounding box center [740, 268] width 170 height 74
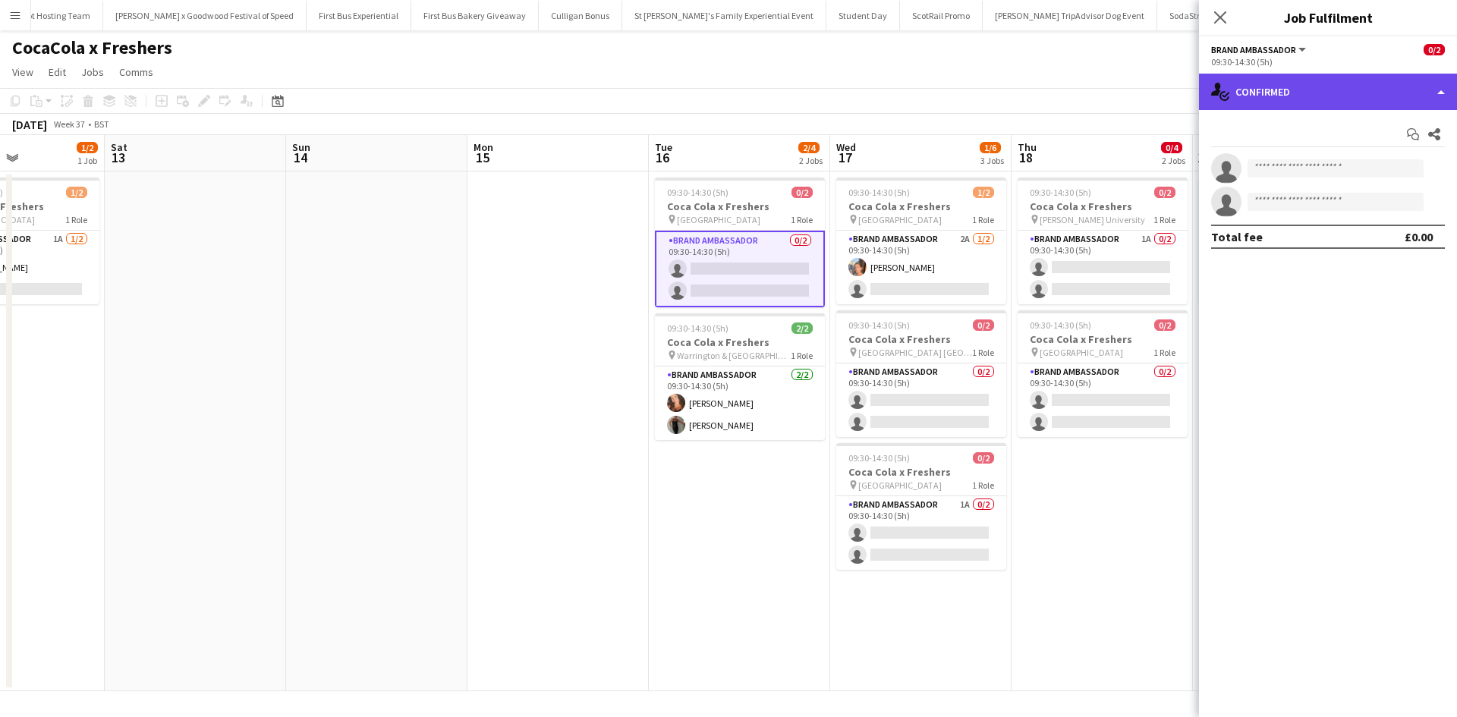
click at [1288, 105] on div "single-neutral-actions-check-2 Confirmed" at bounding box center [1328, 92] width 258 height 36
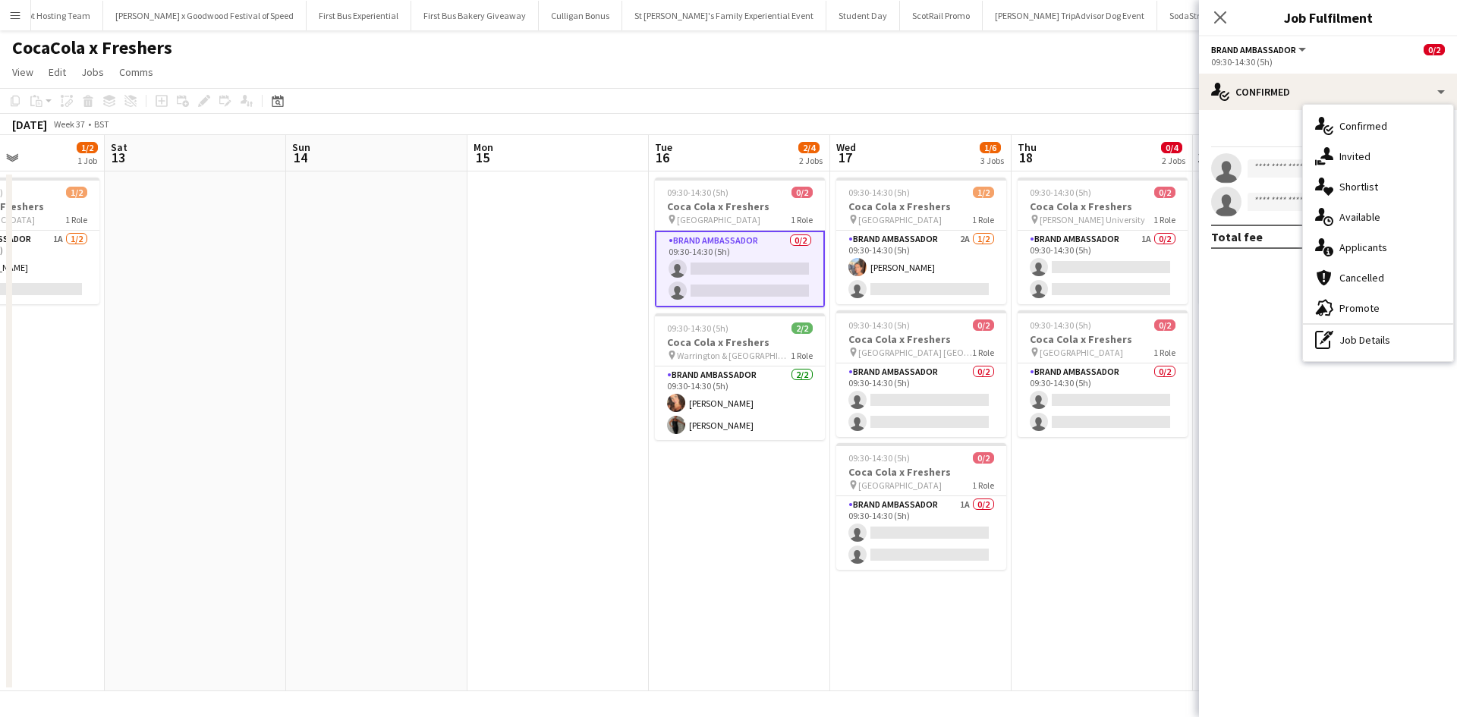
click at [1350, 245] on div "single-neutral-actions-information Applicants" at bounding box center [1378, 247] width 150 height 30
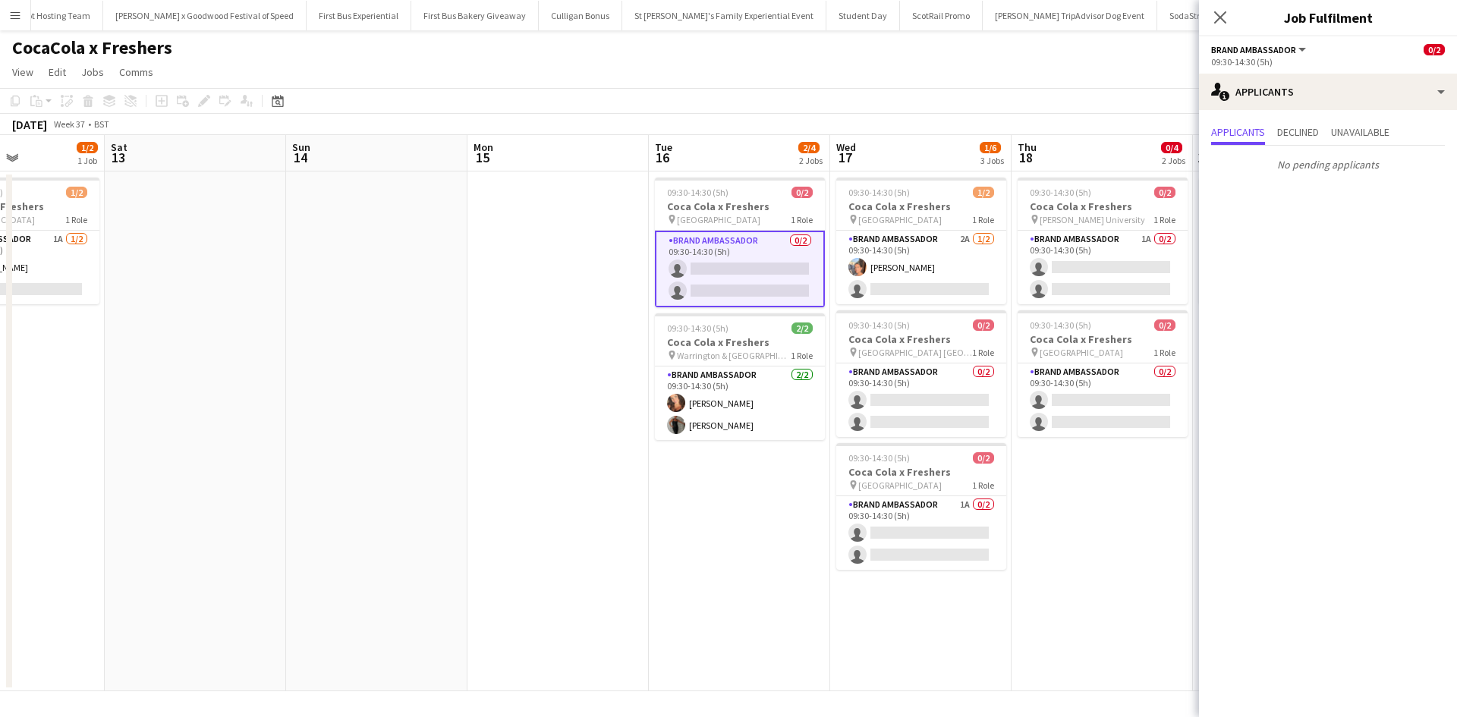
click at [1101, 555] on app-date-cell "09:30-14:30 (5h) 0/2 Coca Cola x Freshers pin [PERSON_NAME] University 1 Role B…" at bounding box center [1102, 432] width 181 height 520
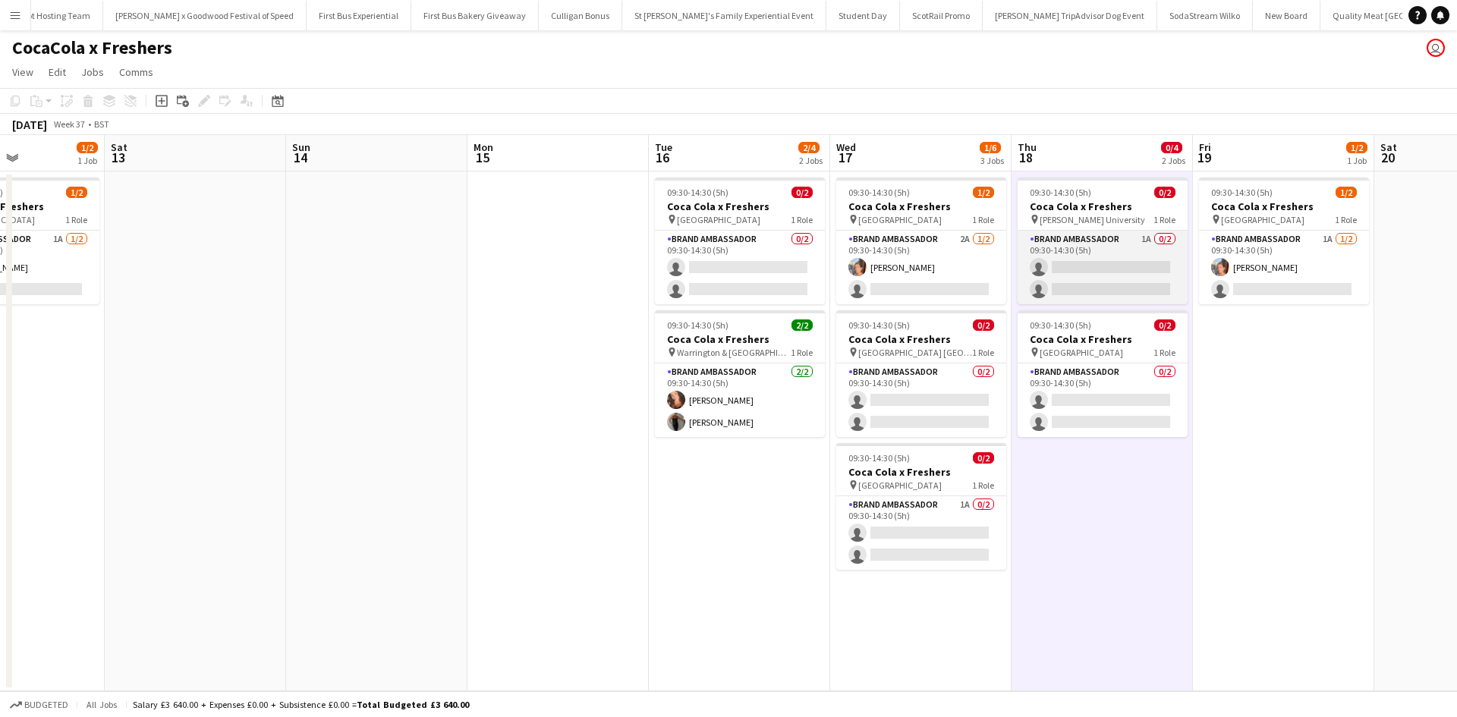
click at [1129, 242] on app-card-role "Brand Ambassador 1A 0/2 09:30-14:30 (5h) single-neutral-actions single-neutral-…" at bounding box center [1103, 268] width 170 height 74
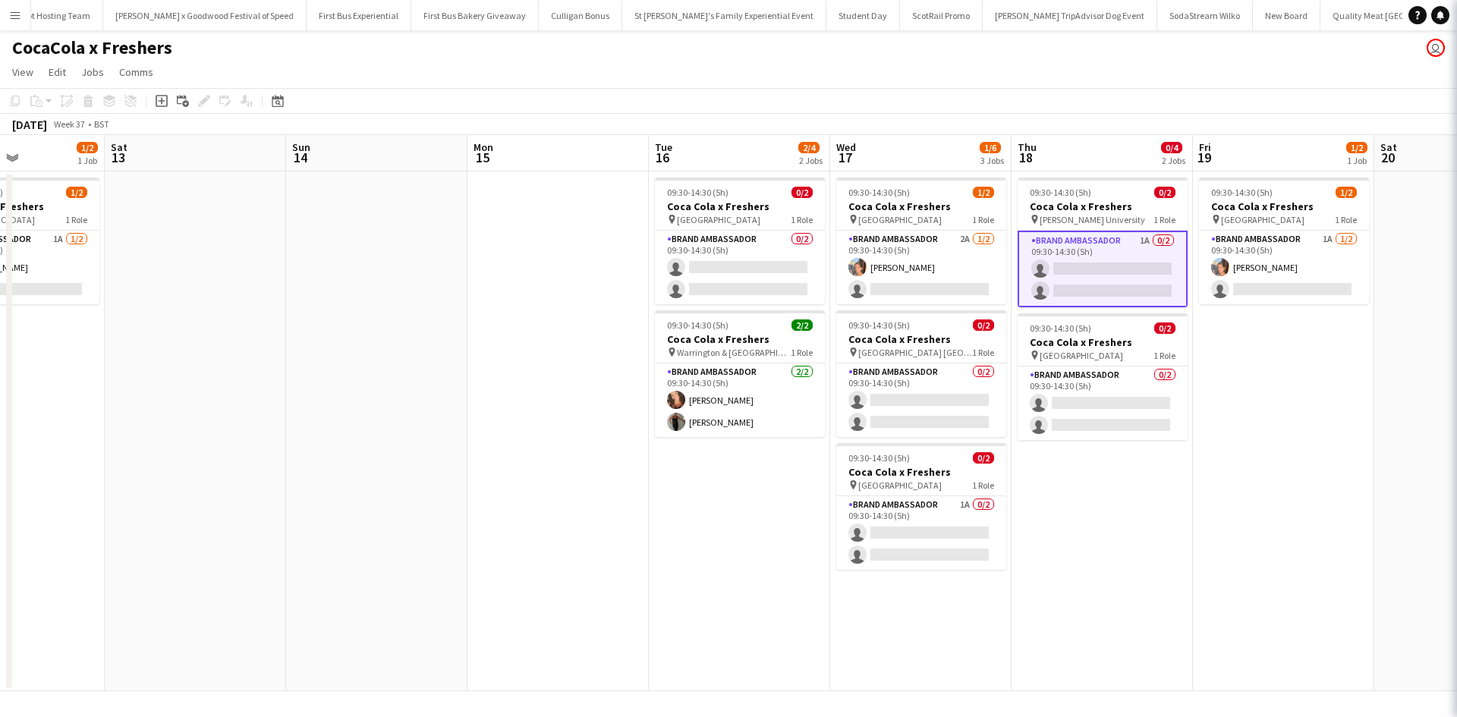
scroll to position [0, 620]
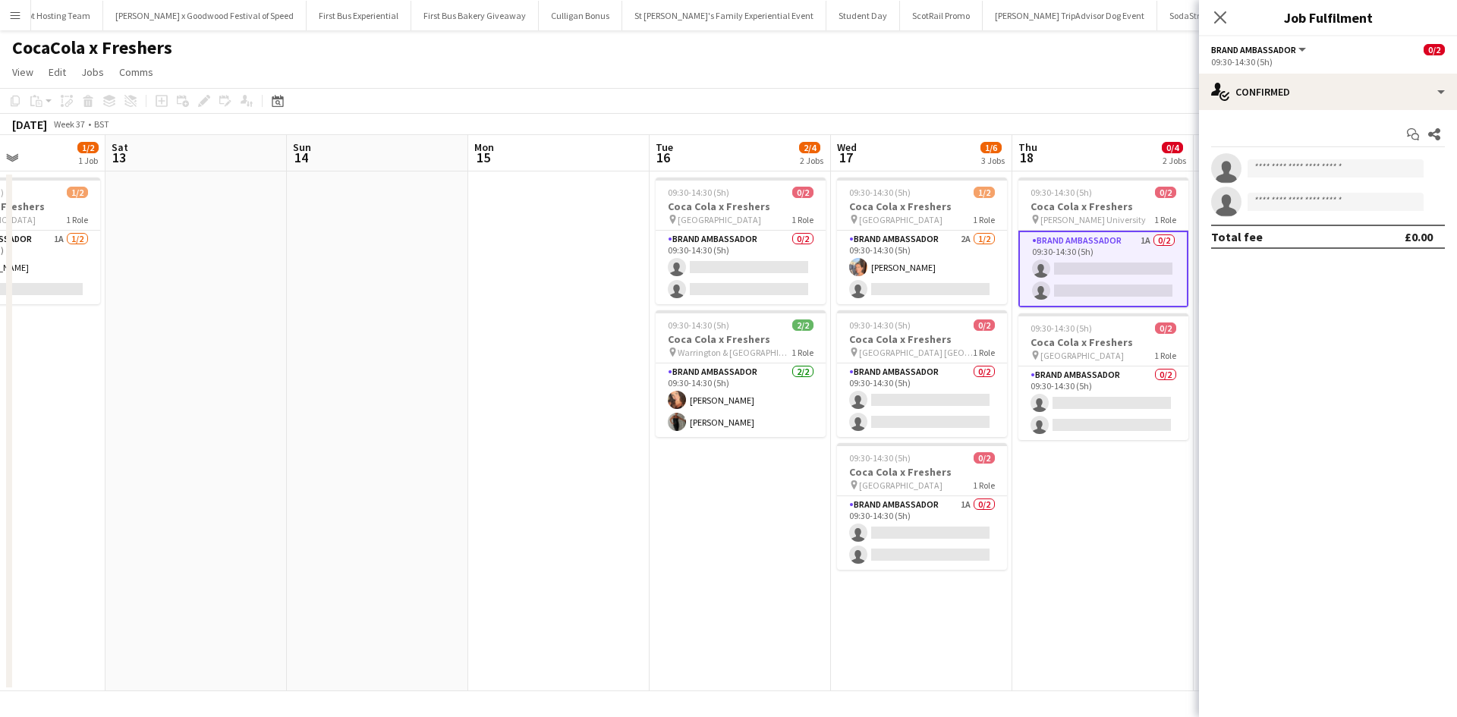
click at [1292, 117] on div "Start chat Share single-neutral-actions single-neutral-actions Total fee £0.00" at bounding box center [1328, 185] width 258 height 151
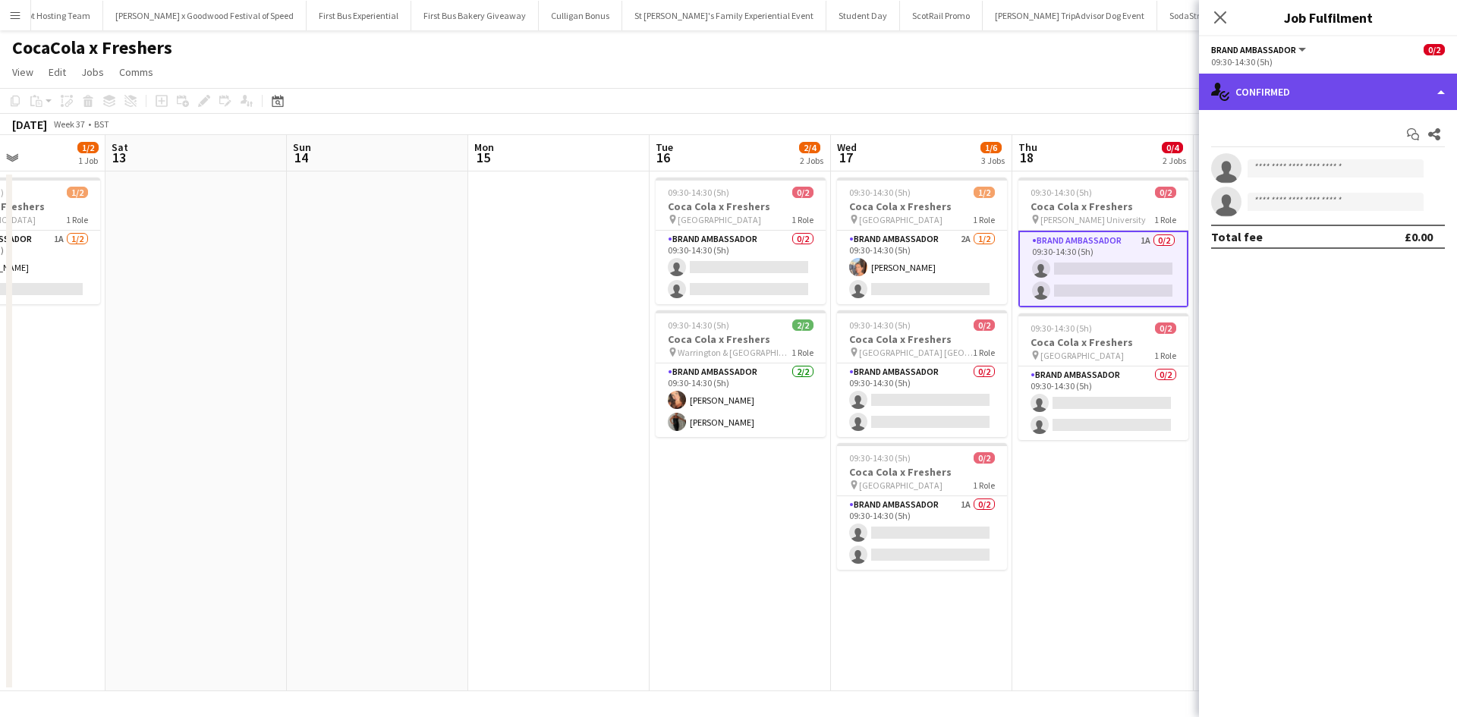
click at [1296, 99] on div "single-neutral-actions-check-2 Confirmed" at bounding box center [1328, 92] width 258 height 36
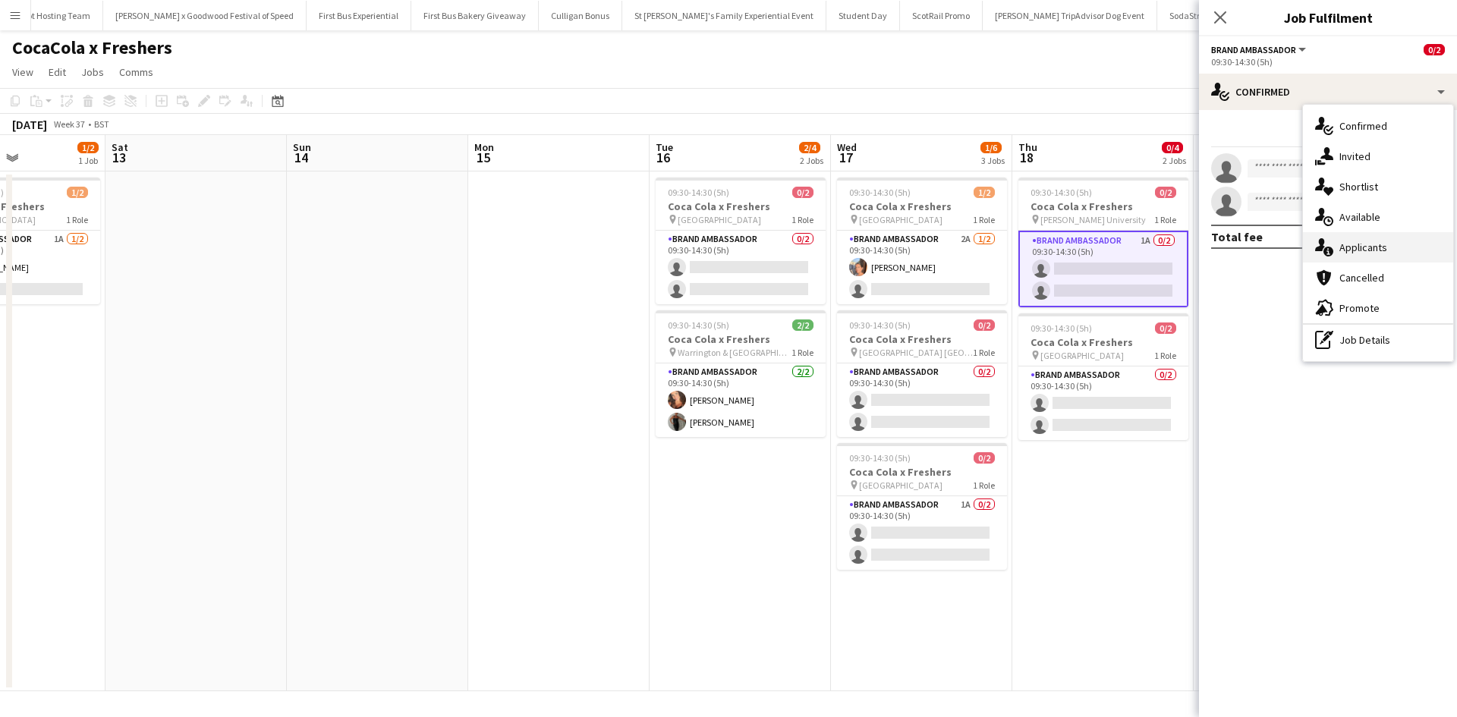
click at [1378, 237] on div "single-neutral-actions-information Applicants" at bounding box center [1378, 247] width 150 height 30
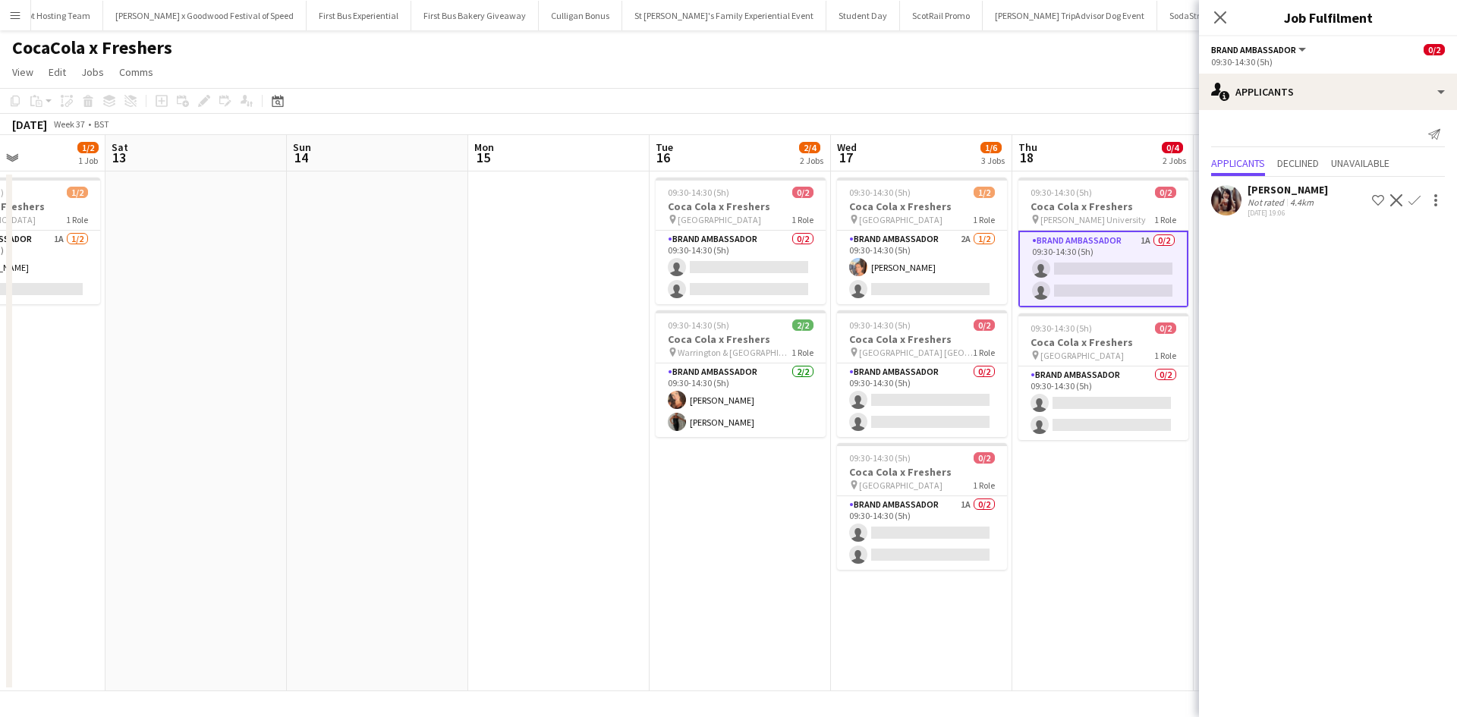
click at [1420, 194] on app-icon "Confirm" at bounding box center [1415, 200] width 12 height 12
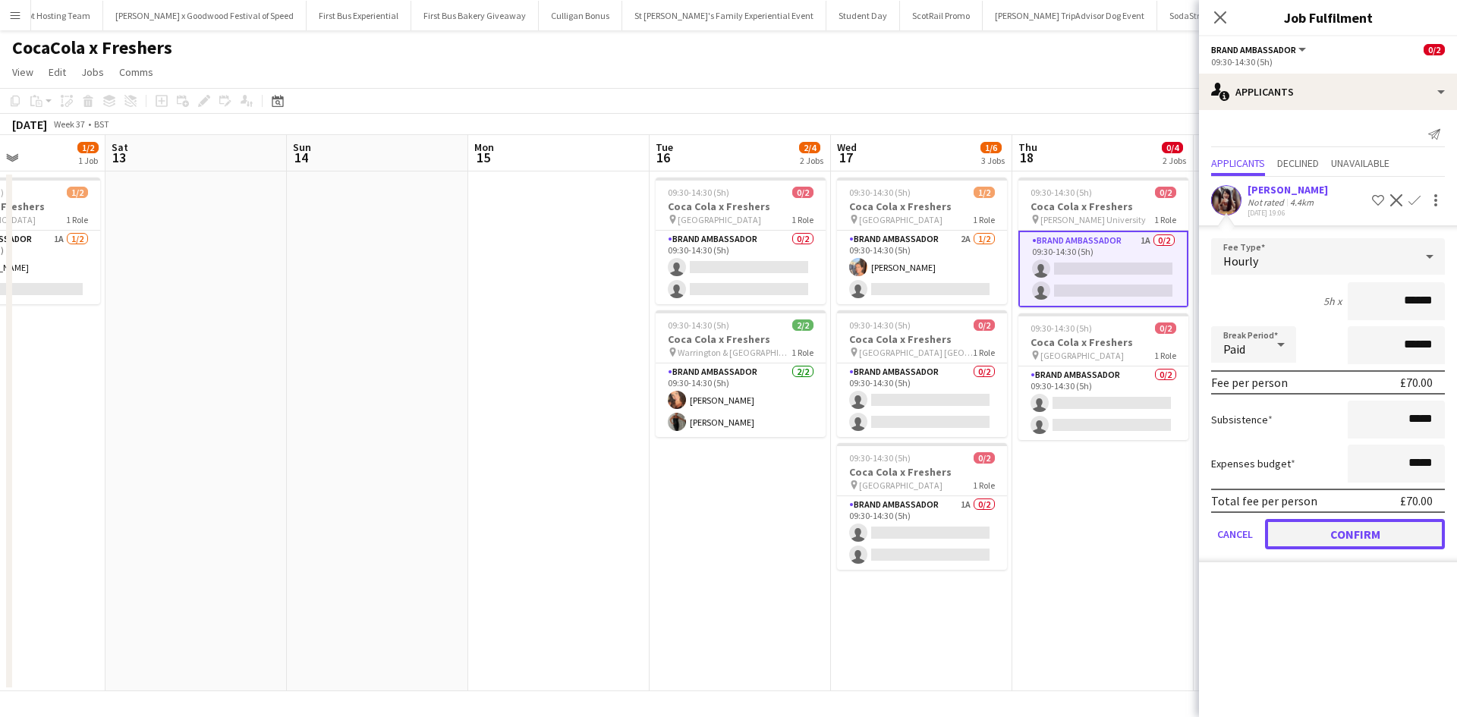
click at [1384, 535] on button "Confirm" at bounding box center [1355, 534] width 180 height 30
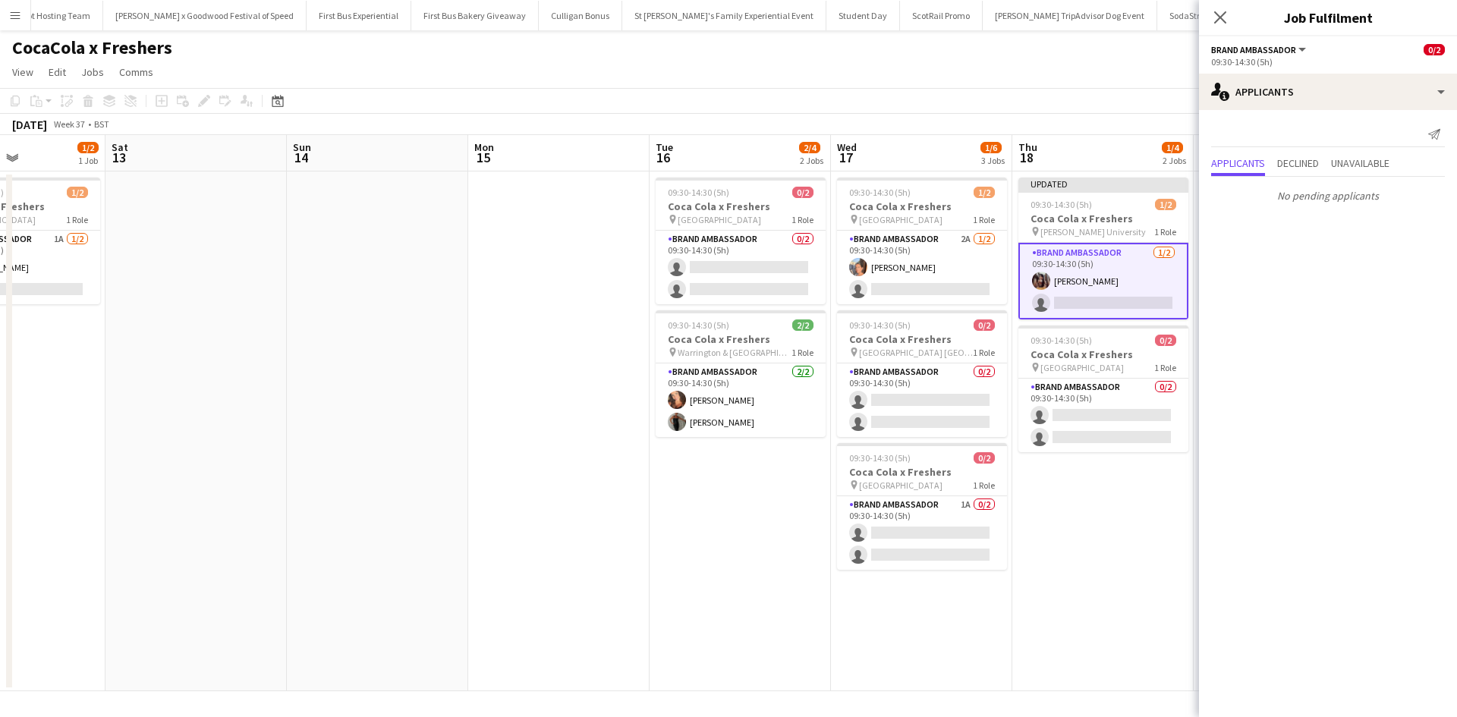
click at [1182, 552] on app-date-cell "Updated 09:30-14:30 (5h) 1/2 Coca Cola x Freshers pin [PERSON_NAME] University …" at bounding box center [1102, 432] width 181 height 520
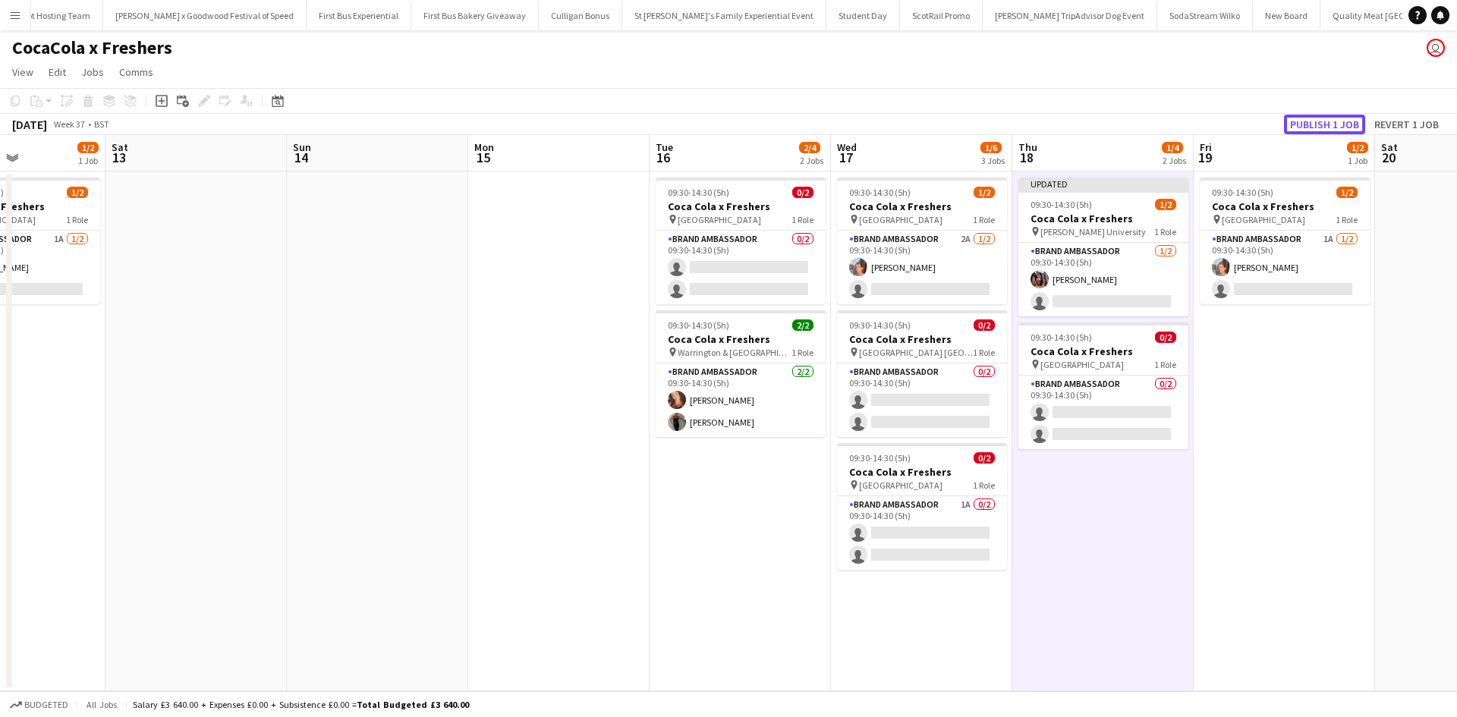
click at [1309, 121] on button "Publish 1 job" at bounding box center [1324, 125] width 81 height 20
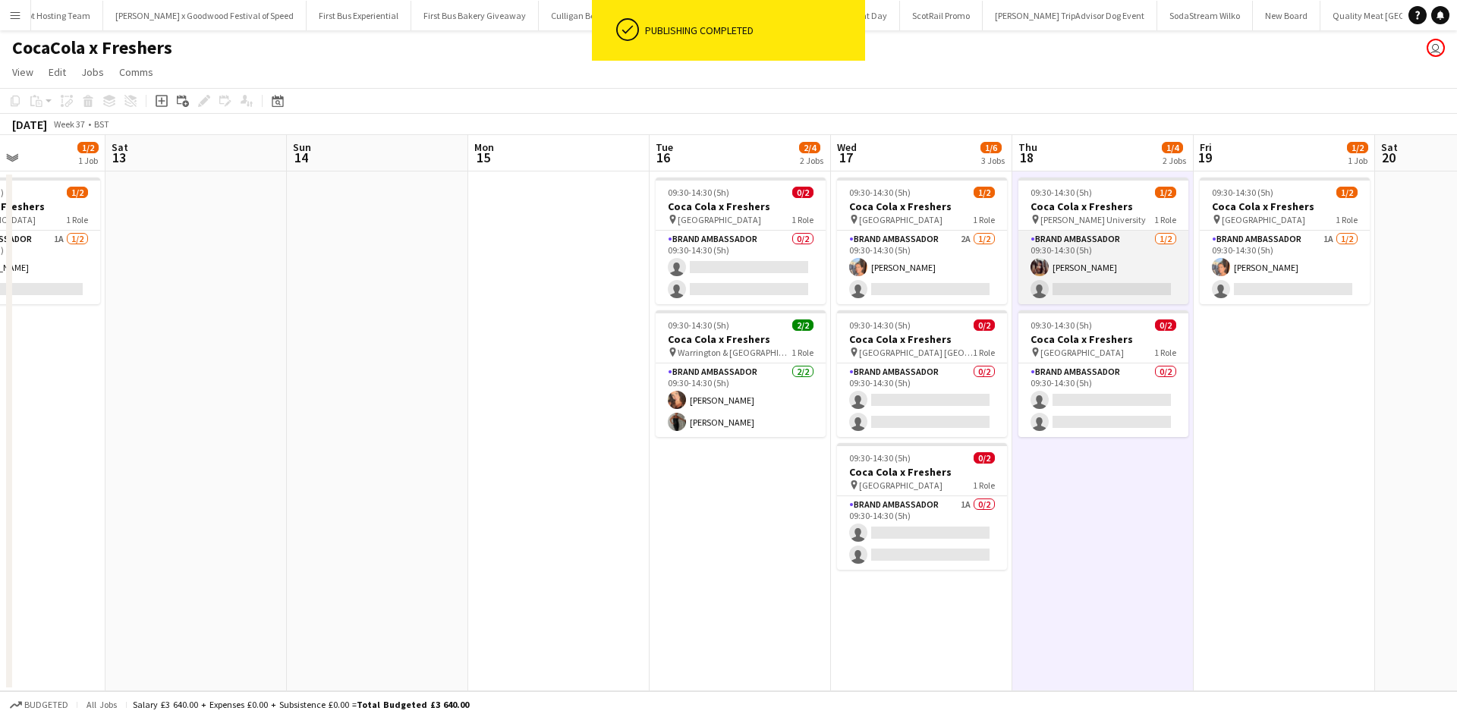
click at [1096, 266] on app-card-role "Brand Ambassador [DATE] 09:30-14:30 (5h) [PERSON_NAME] single-neutral-actions" at bounding box center [1103, 268] width 170 height 74
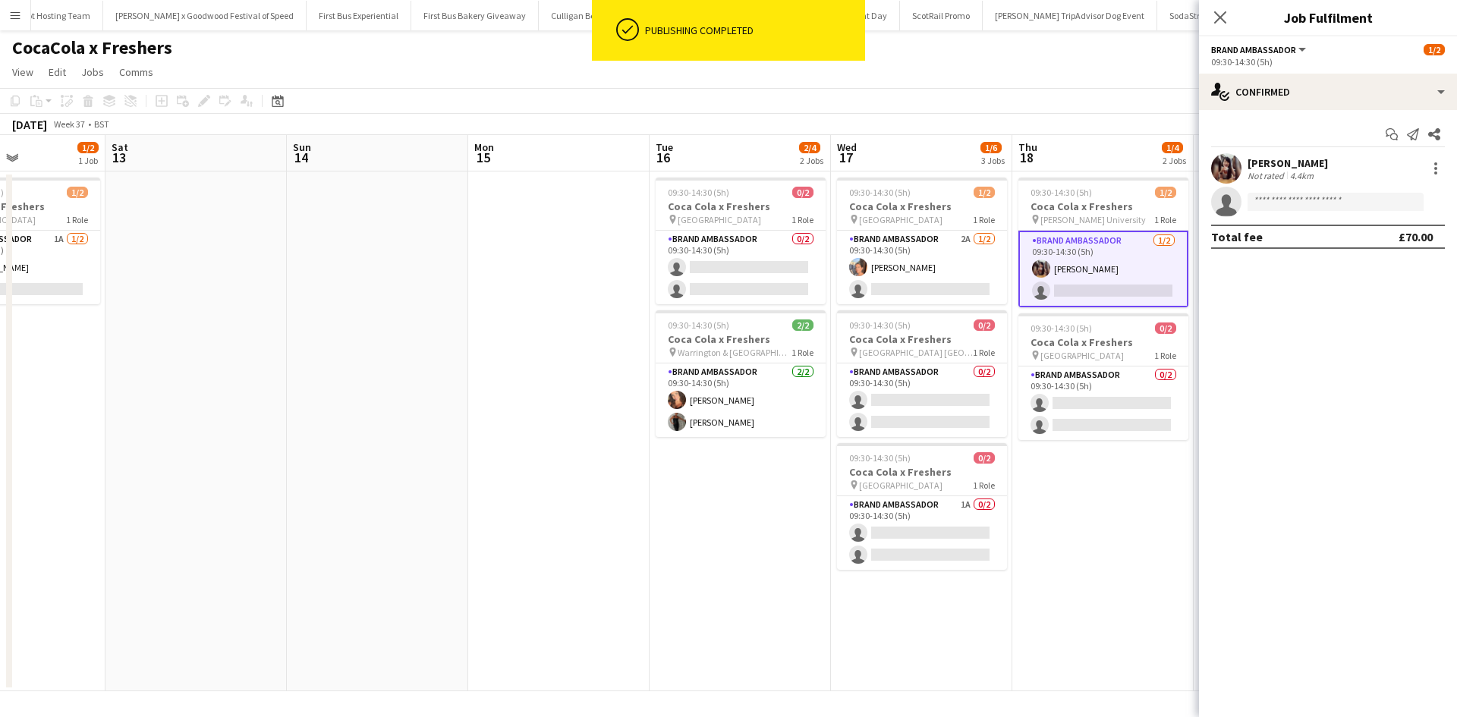
click at [1288, 158] on div "[PERSON_NAME]" at bounding box center [1288, 163] width 80 height 14
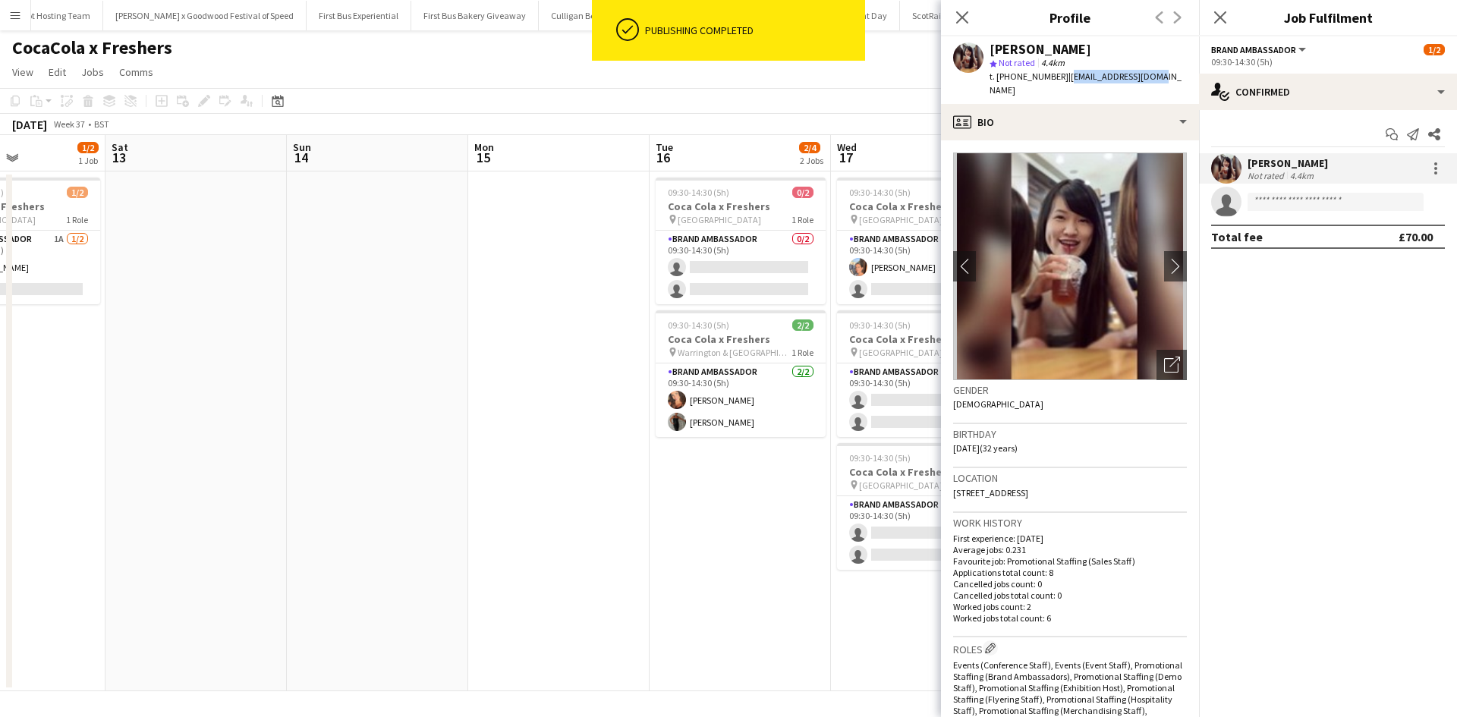
drag, startPoint x: 1062, startPoint y: 77, endPoint x: 1143, endPoint y: 80, distance: 81.3
click at [1143, 80] on span "| [EMAIL_ADDRESS][DOMAIN_NAME]" at bounding box center [1086, 83] width 192 height 25
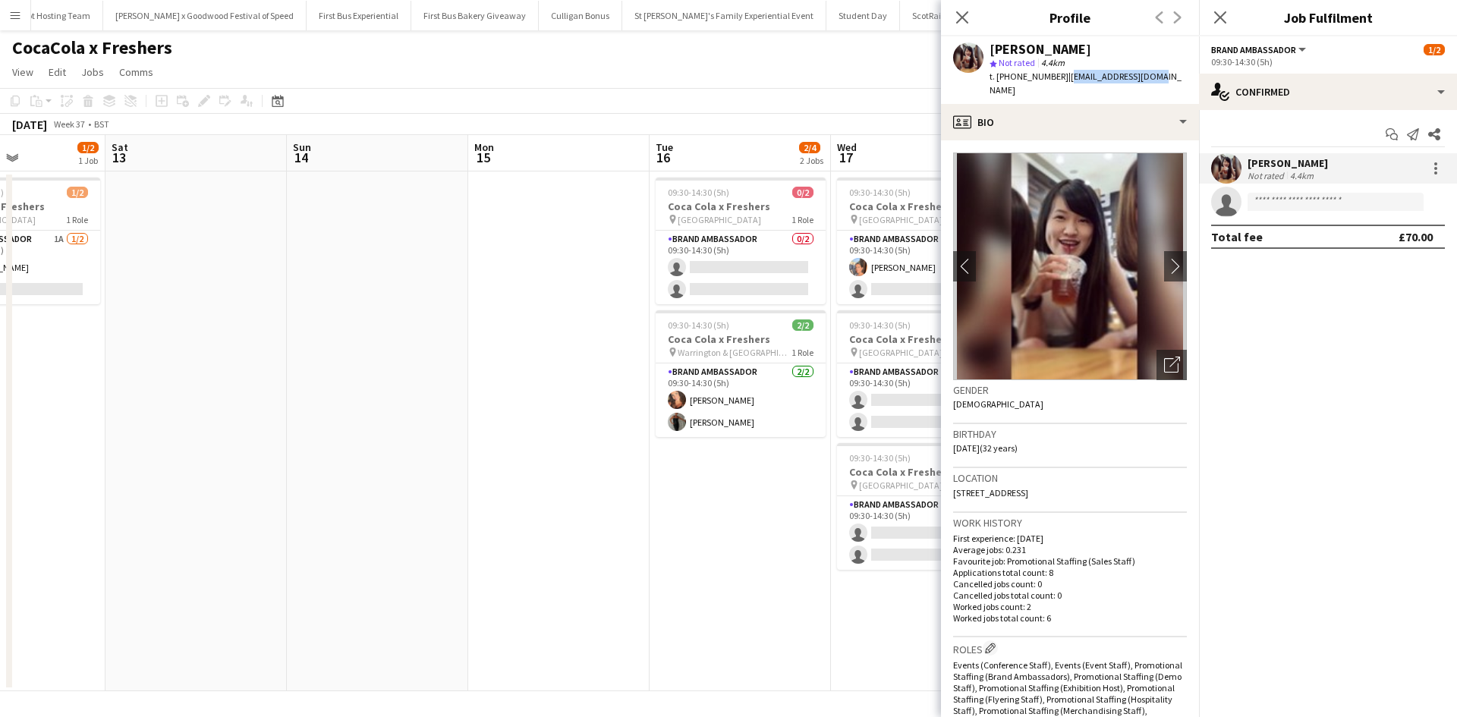
click at [1130, 88] on div "[PERSON_NAME] star Not rated 4.4km t. [PHONE_NUMBER] | [EMAIL_ADDRESS][DOMAIN_N…" at bounding box center [1070, 70] width 258 height 68
drag, startPoint x: 1062, startPoint y: 77, endPoint x: 1167, endPoint y: 77, distance: 105.5
click at [1167, 77] on div "[PERSON_NAME] star Not rated 4.4km t. [PHONE_NUMBER] | [EMAIL_ADDRESS][DOMAIN_N…" at bounding box center [1070, 70] width 258 height 68
copy span "[EMAIL_ADDRESS][DOMAIN_NAME]"
